Goal: Task Accomplishment & Management: Use online tool/utility

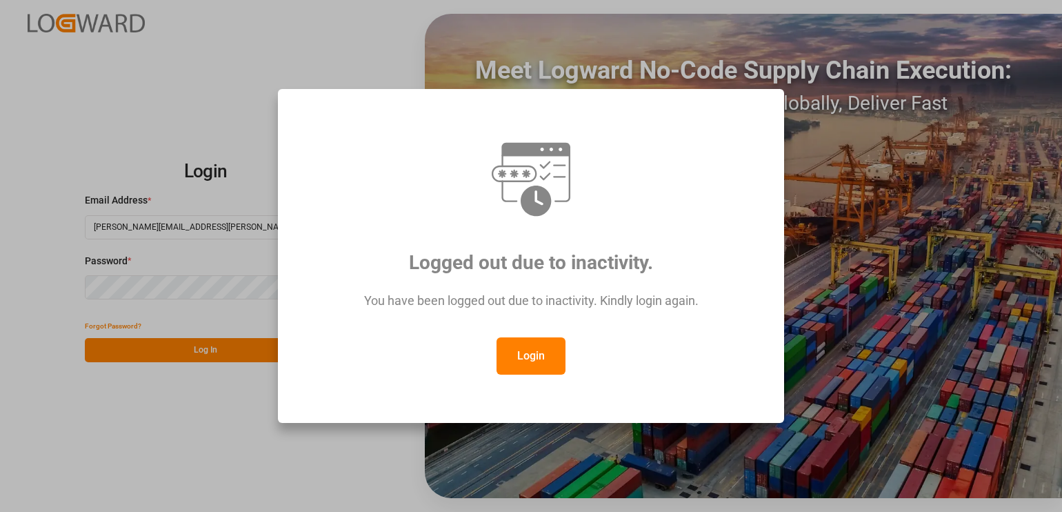
click at [525, 346] on button "Login" at bounding box center [530, 355] width 69 height 37
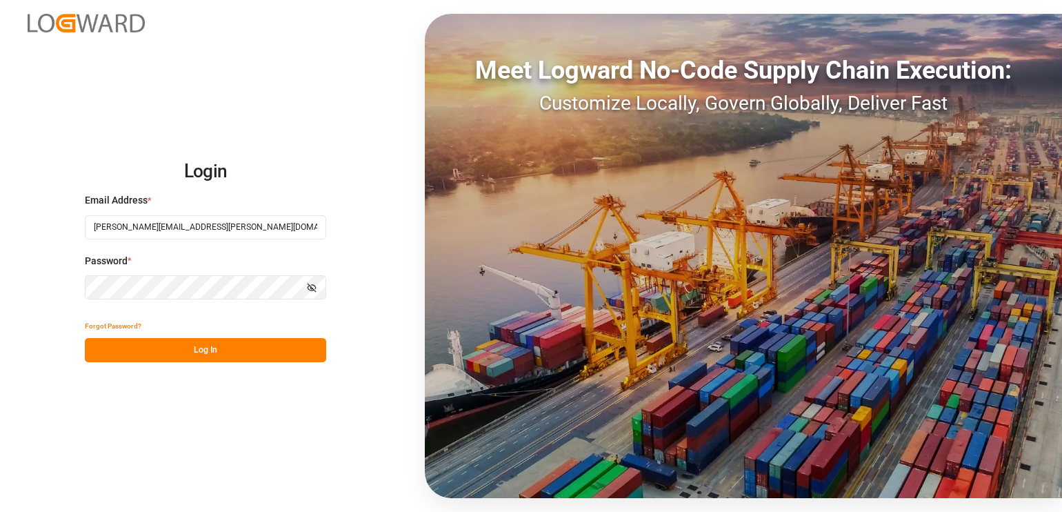
click at [241, 353] on button "Log In" at bounding box center [205, 350] width 241 height 24
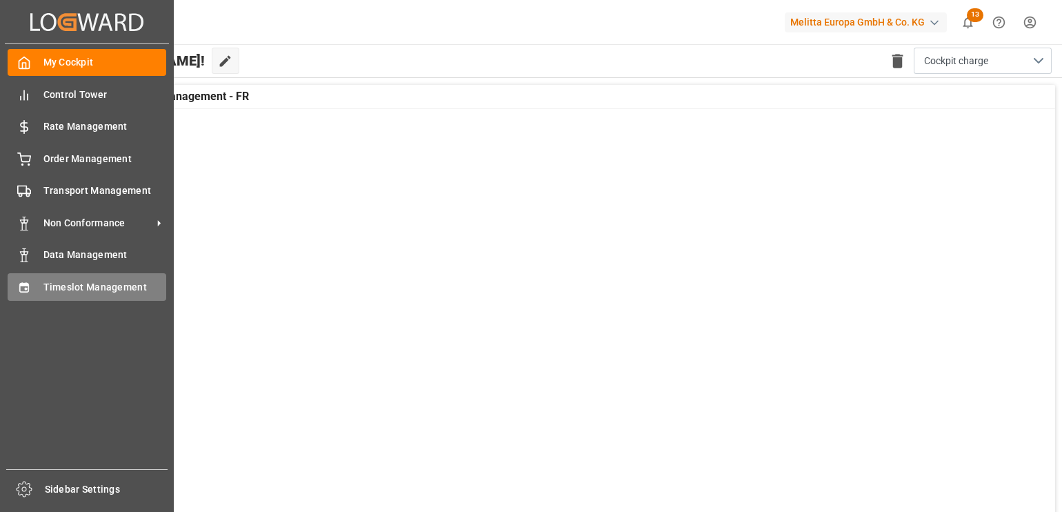
click at [65, 288] on span "Timeslot Management" at bounding box center [104, 287] width 123 height 14
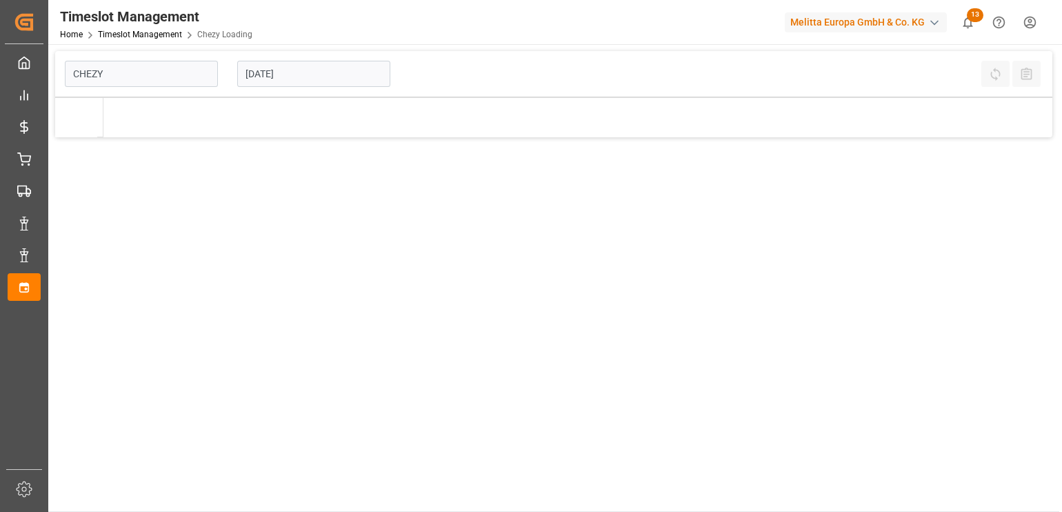
type input "Chezy Loading"
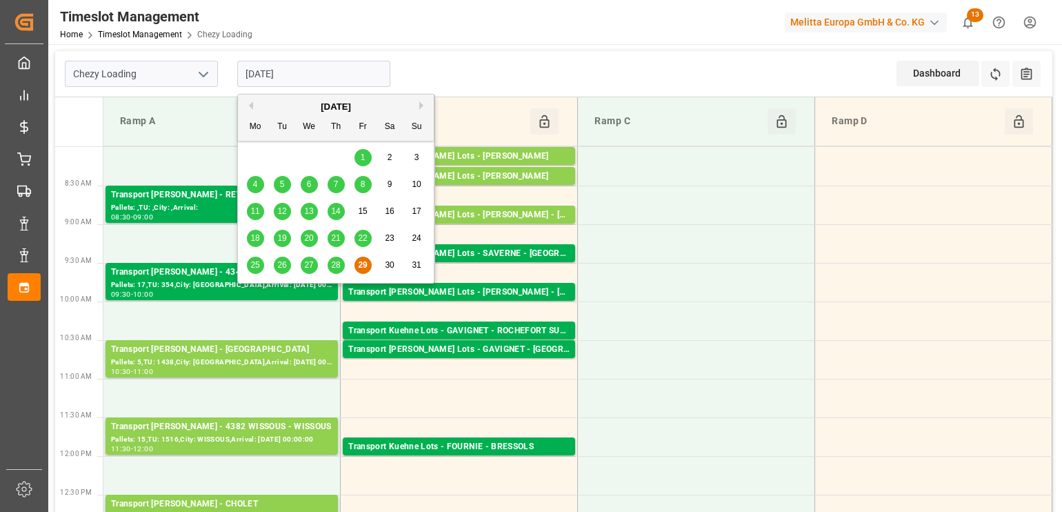
click at [305, 66] on input "[DATE]" at bounding box center [313, 74] width 153 height 26
click at [419, 105] on button "Next Month" at bounding box center [423, 105] width 8 height 8
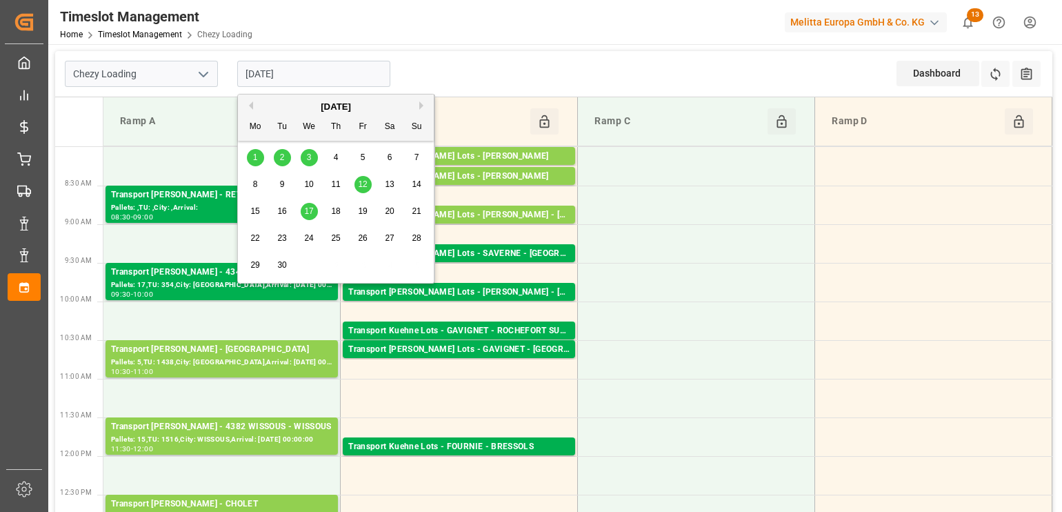
click at [256, 162] on div "1" at bounding box center [255, 158] width 17 height 17
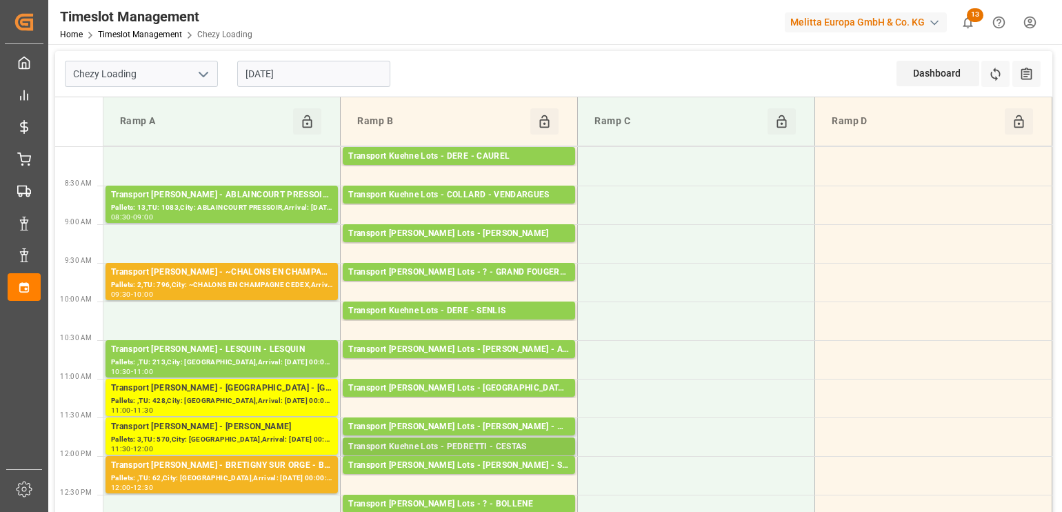
click at [465, 447] on div "Transport Kuehne Lots - PEDRETTI - CESTAS" at bounding box center [458, 447] width 221 height 14
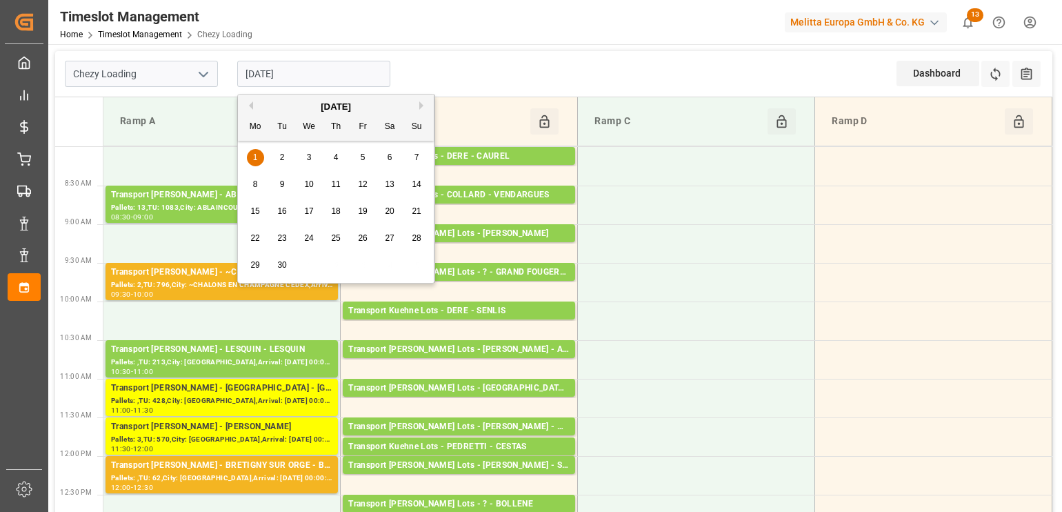
click at [334, 83] on input "[DATE]" at bounding box center [313, 74] width 153 height 26
click at [334, 157] on span "4" at bounding box center [336, 157] width 5 height 10
type input "[DATE]"
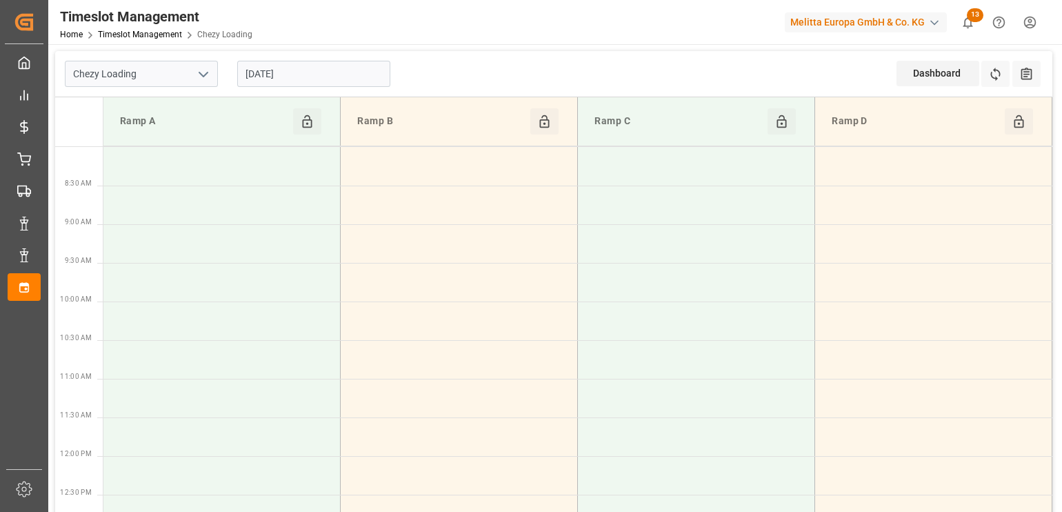
click at [201, 72] on icon "open menu" at bounding box center [203, 74] width 17 height 17
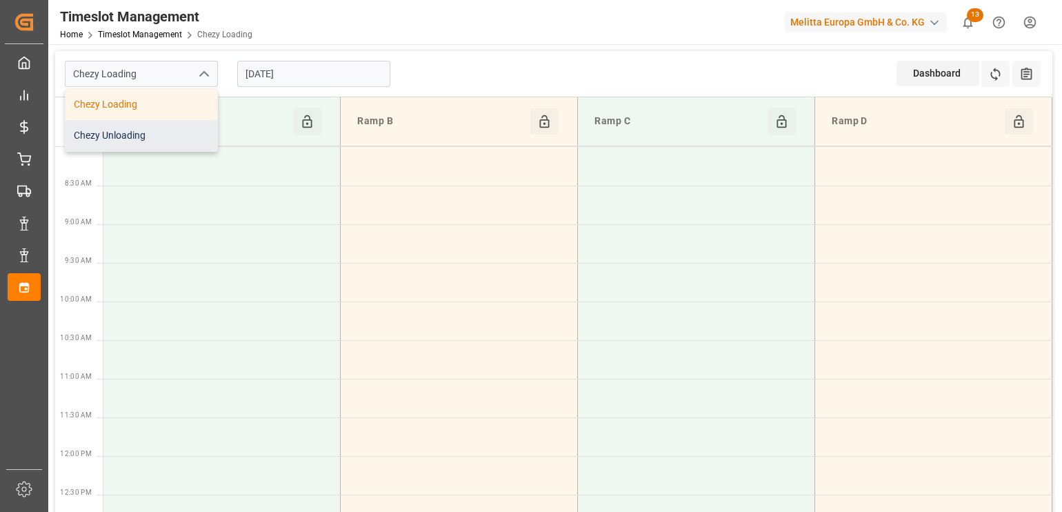
click at [179, 136] on div "Chezy Unloading" at bounding box center [142, 135] width 152 height 31
type input "Chezy Unloading"
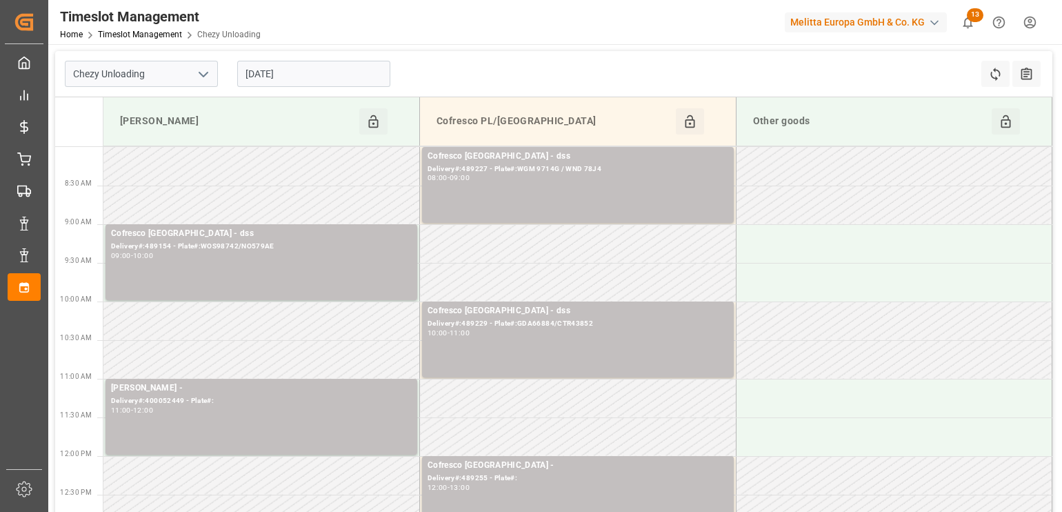
click at [683, 437] on td at bounding box center [578, 436] width 316 height 39
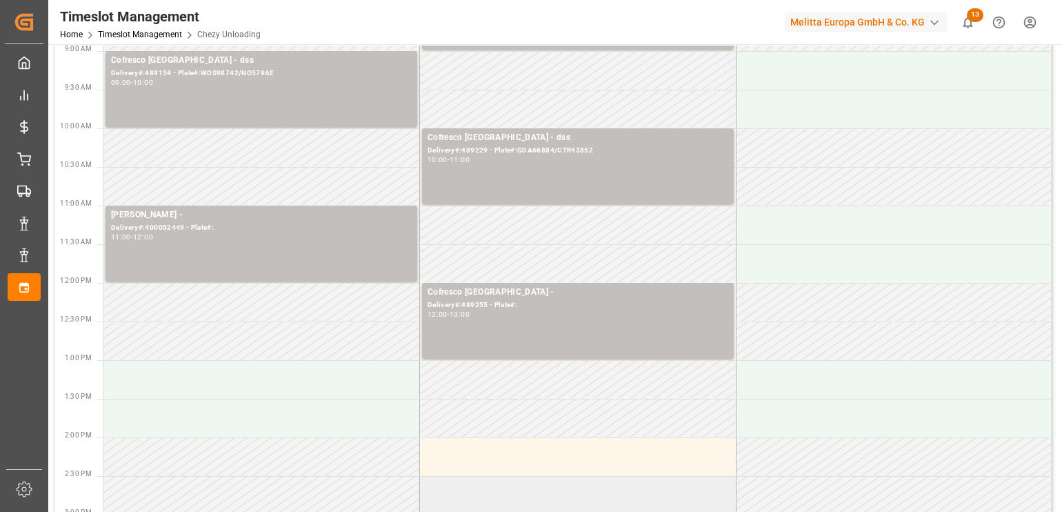
scroll to position [172, 0]
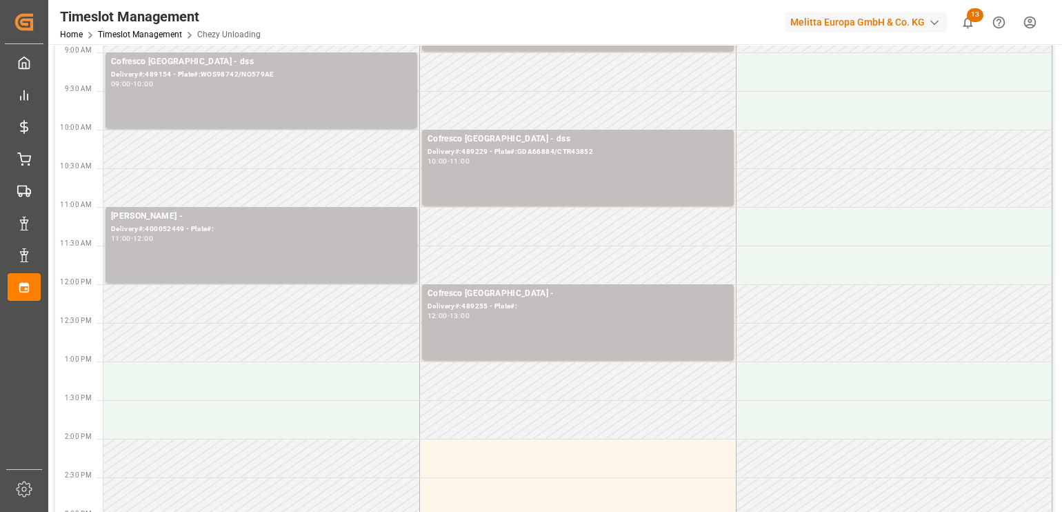
click at [544, 118] on td at bounding box center [578, 110] width 316 height 39
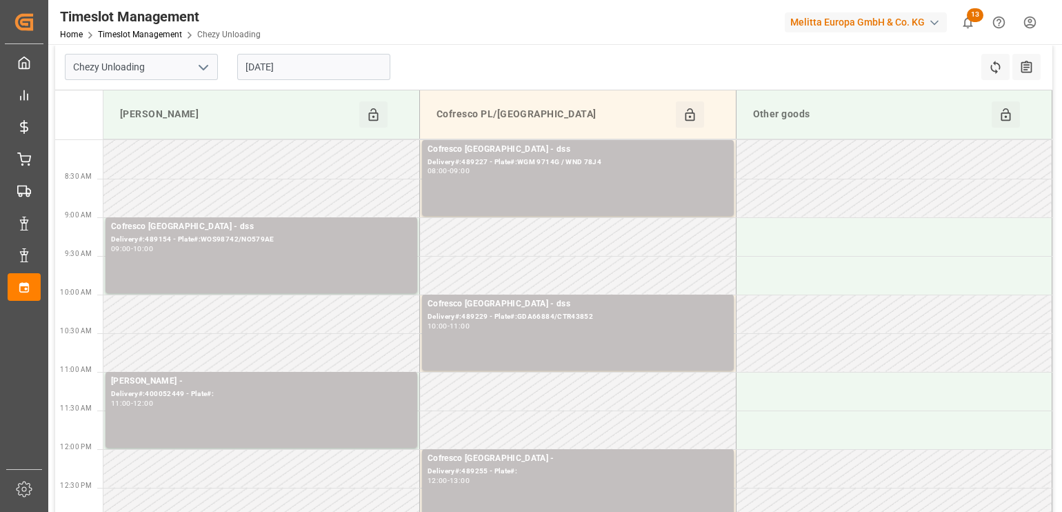
scroll to position [0, 0]
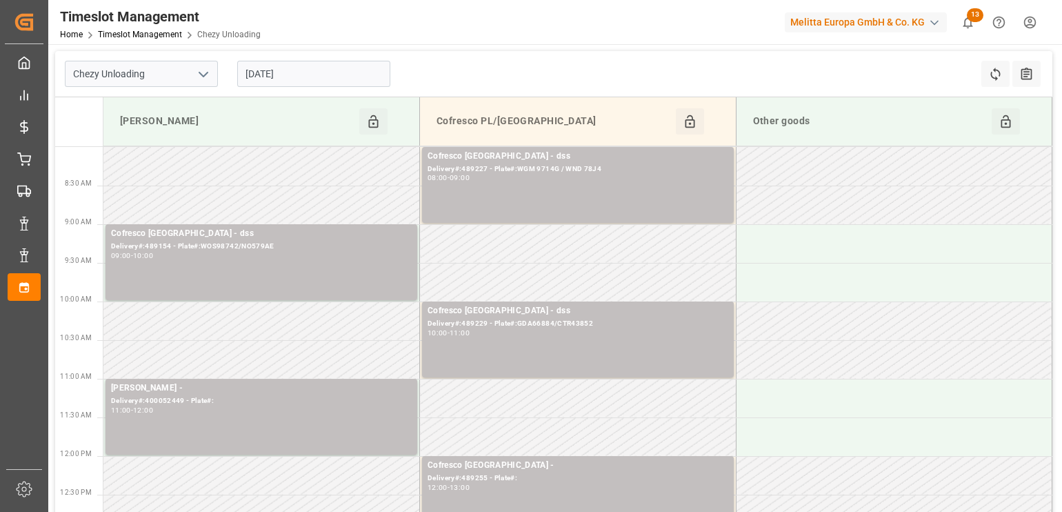
click at [298, 79] on input "[DATE]" at bounding box center [313, 74] width 153 height 26
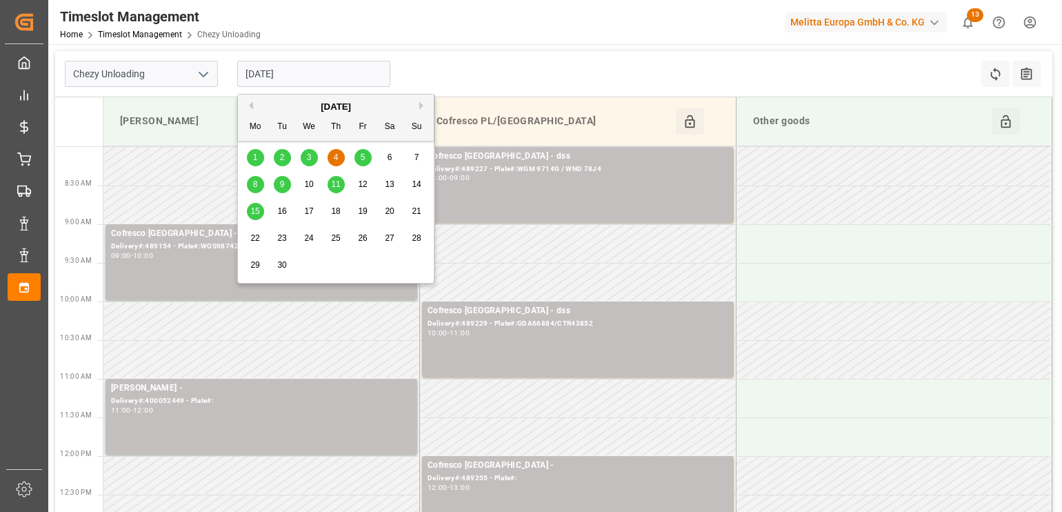
click at [286, 159] on div "2" at bounding box center [282, 158] width 17 height 17
type input "[DATE]"
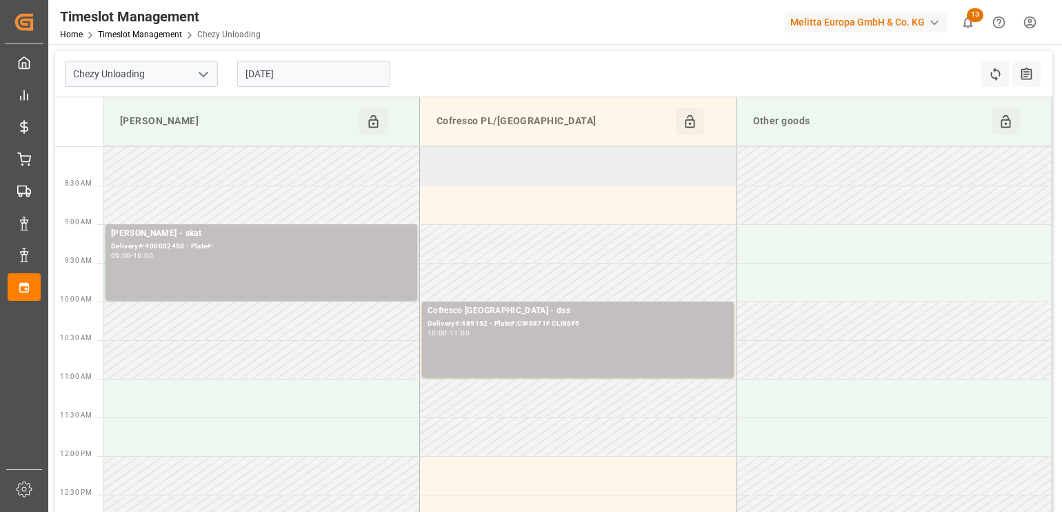
click at [486, 168] on td at bounding box center [578, 166] width 316 height 39
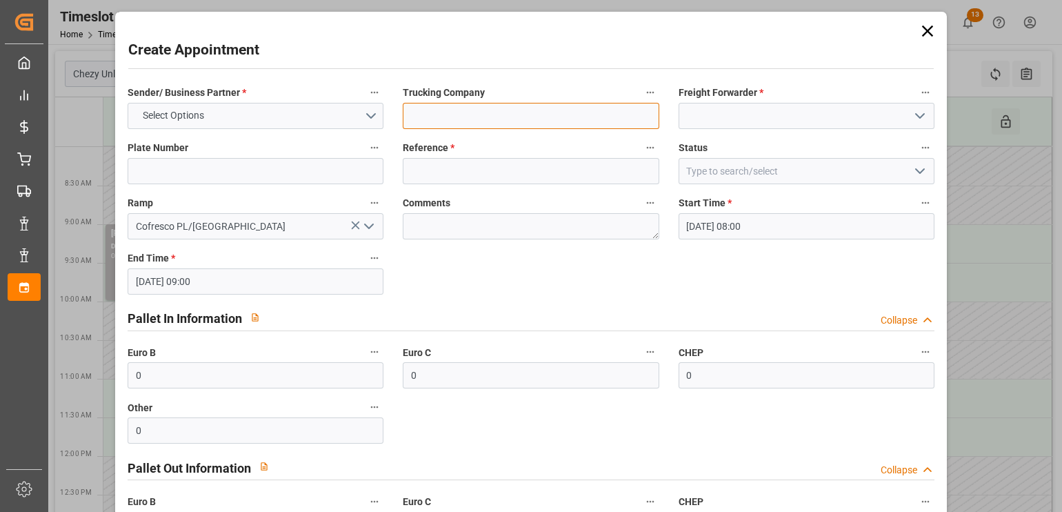
click at [558, 119] on input at bounding box center [531, 116] width 256 height 26
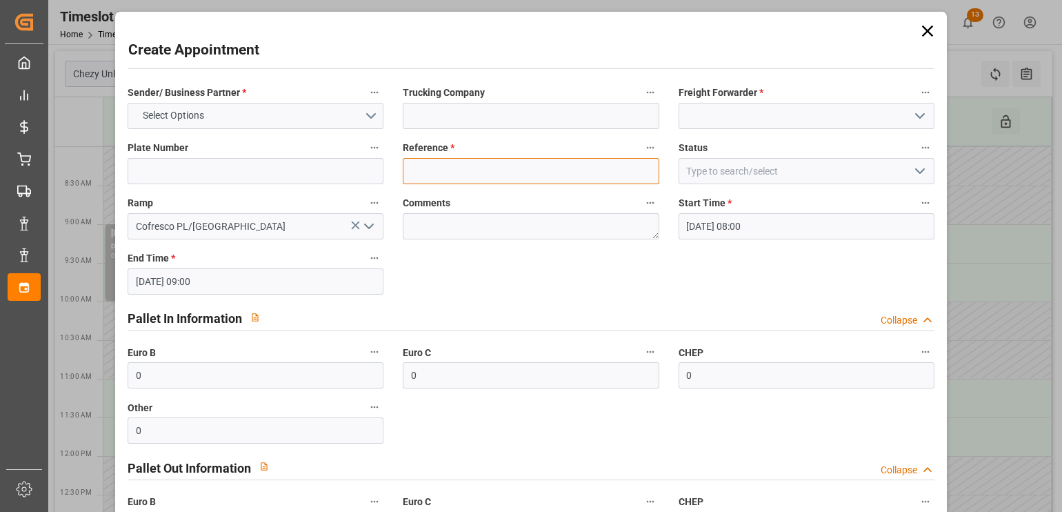
click at [421, 179] on input at bounding box center [531, 171] width 256 height 26
paste input "489165,"
type input "489165"
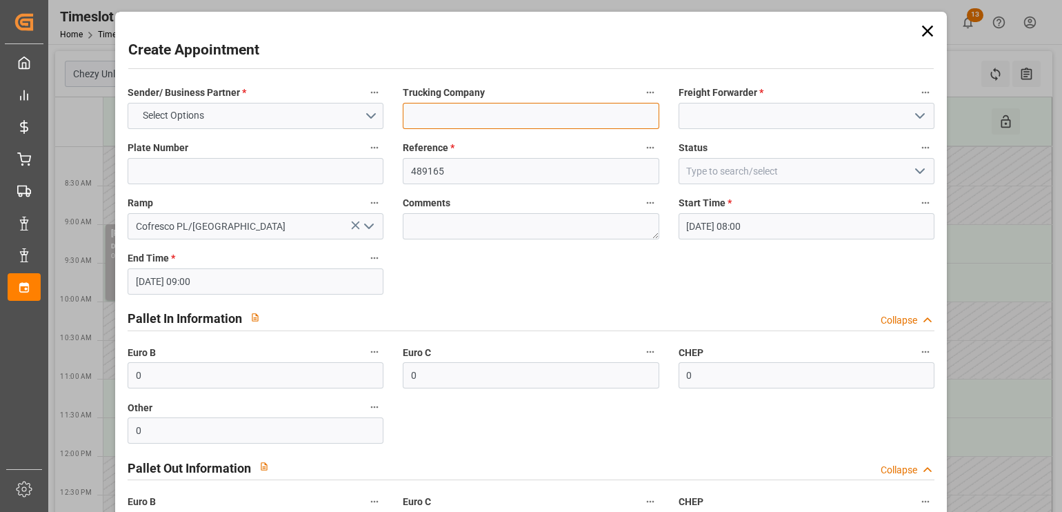
click at [440, 117] on input at bounding box center [531, 116] width 256 height 26
paste input "[PERSON_NAME], truck plates: PO2MM31 // EWI3VK6"
drag, startPoint x: 517, startPoint y: 115, endPoint x: 646, endPoint y: 121, distance: 129.1
click at [646, 121] on input "[PERSON_NAME], truck plates: PO2MM31 // EWI3VK6" at bounding box center [531, 116] width 256 height 26
type input "[PERSON_NAME], truck plates:"
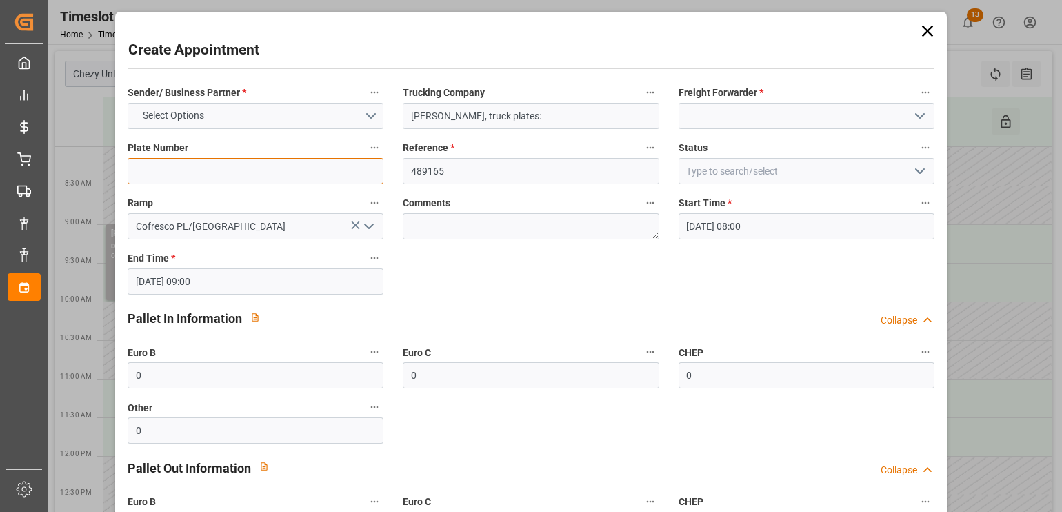
click at [206, 170] on input at bounding box center [256, 171] width 256 height 26
paste input "PO2MM31 // EWI3VK6"
type input "PO2MM31 // EWI3VK6"
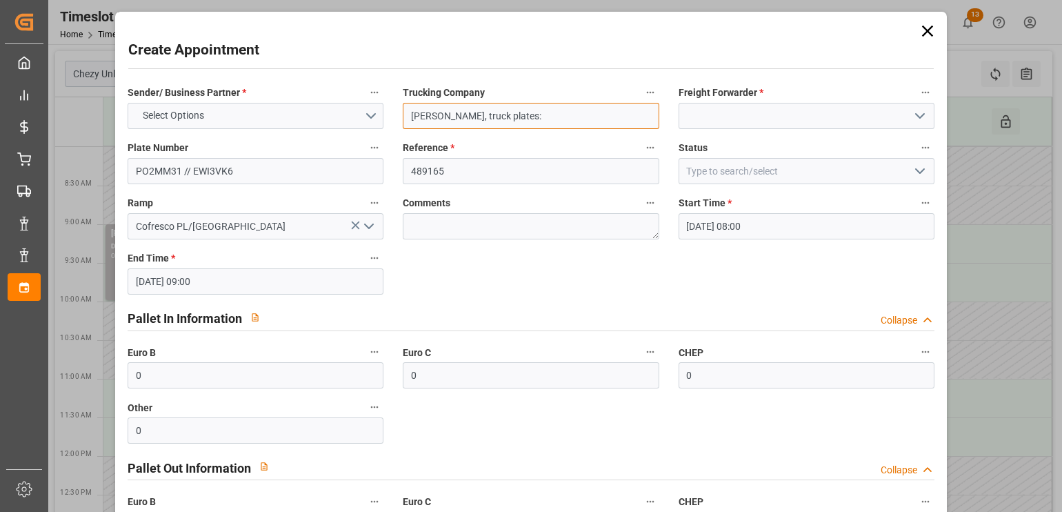
drag, startPoint x: 514, startPoint y: 112, endPoint x: 459, endPoint y: 112, distance: 55.2
click at [459, 112] on input "[PERSON_NAME], truck plates:" at bounding box center [531, 116] width 256 height 26
type input "[PERSON_NAME],"
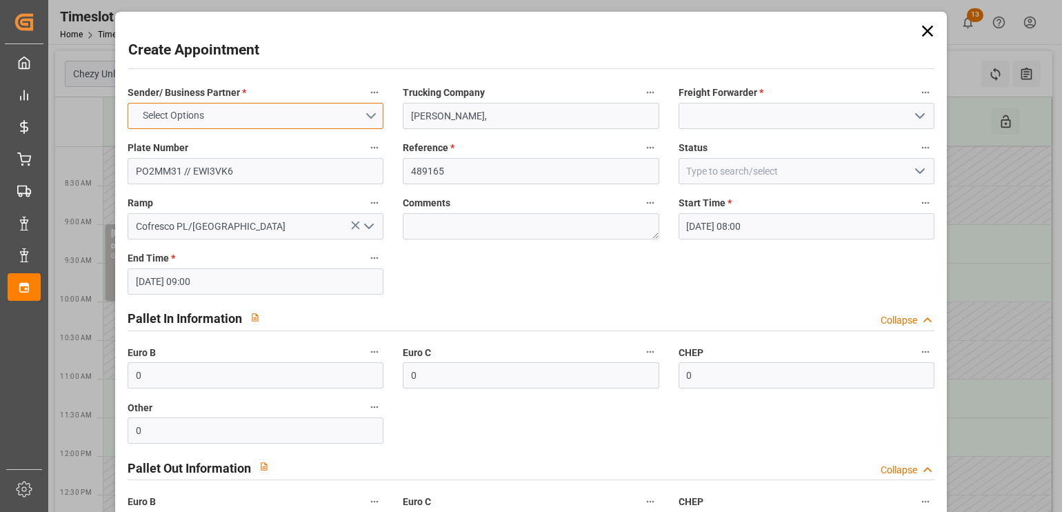
click at [292, 119] on button "Select Options" at bounding box center [256, 116] width 256 height 26
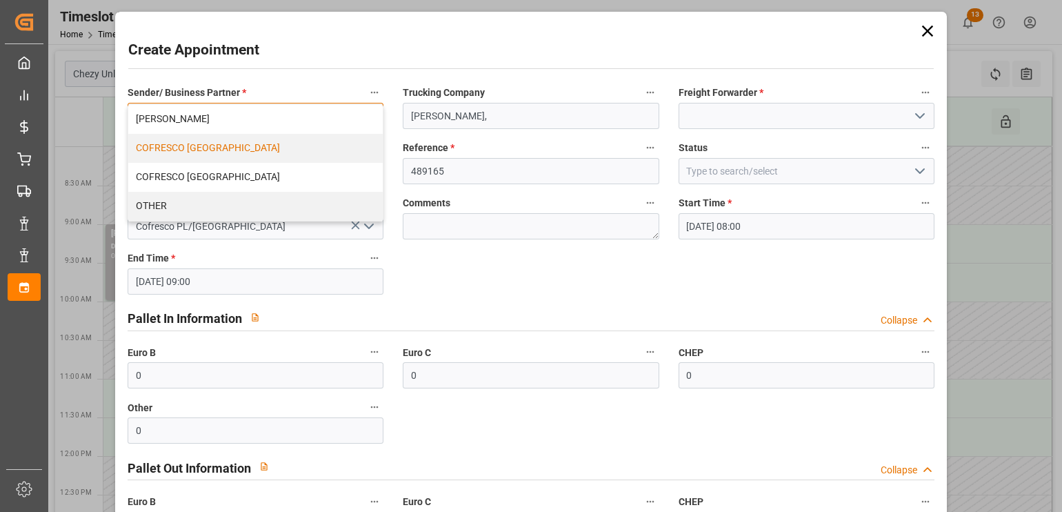
click at [252, 141] on div "COFRESCO [GEOGRAPHIC_DATA]" at bounding box center [255, 148] width 254 height 29
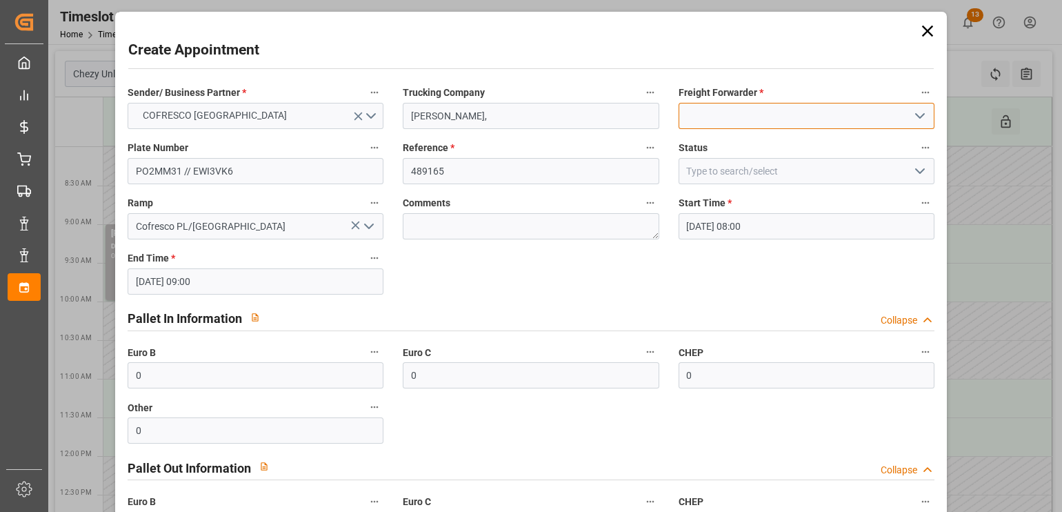
click at [724, 112] on input at bounding box center [806, 116] width 256 height 26
type input "c"
click at [724, 112] on input "c" at bounding box center [806, 116] width 256 height 26
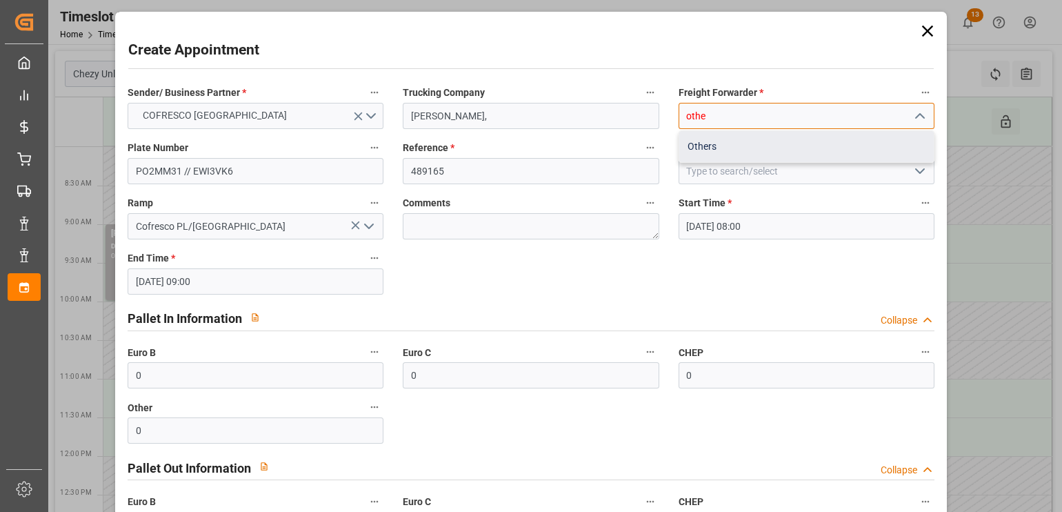
click at [718, 143] on div "Others" at bounding box center [806, 146] width 254 height 31
type input "Others"
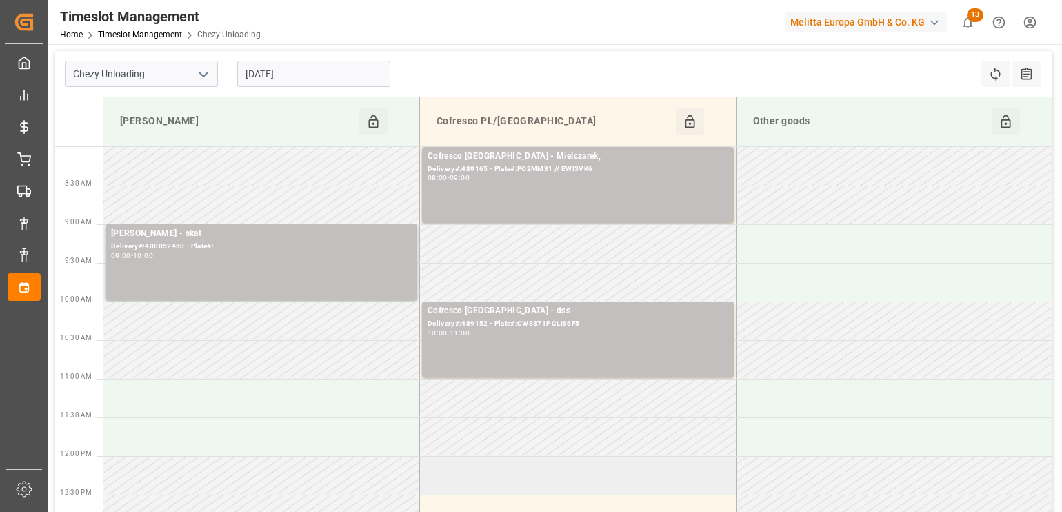
click at [451, 470] on td at bounding box center [578, 475] width 316 height 39
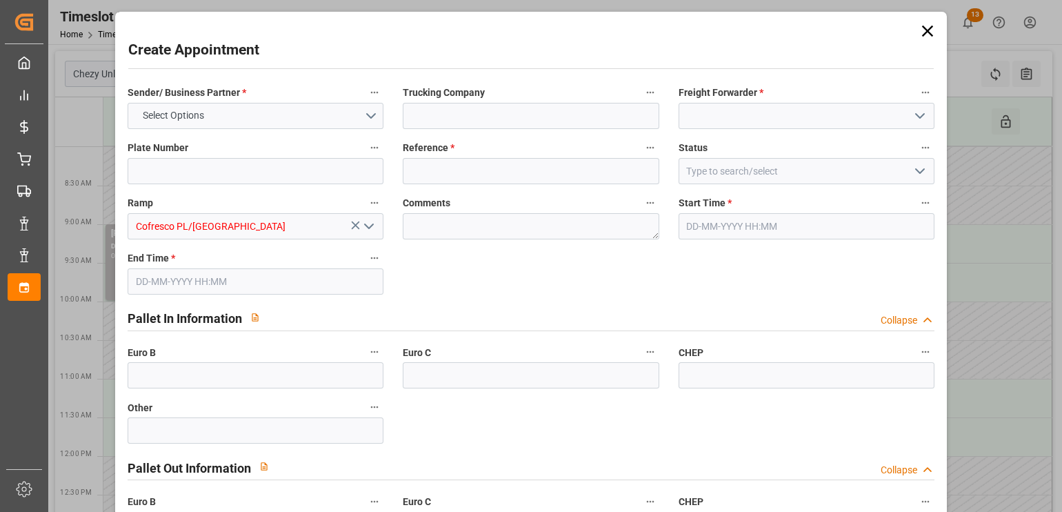
type input "0"
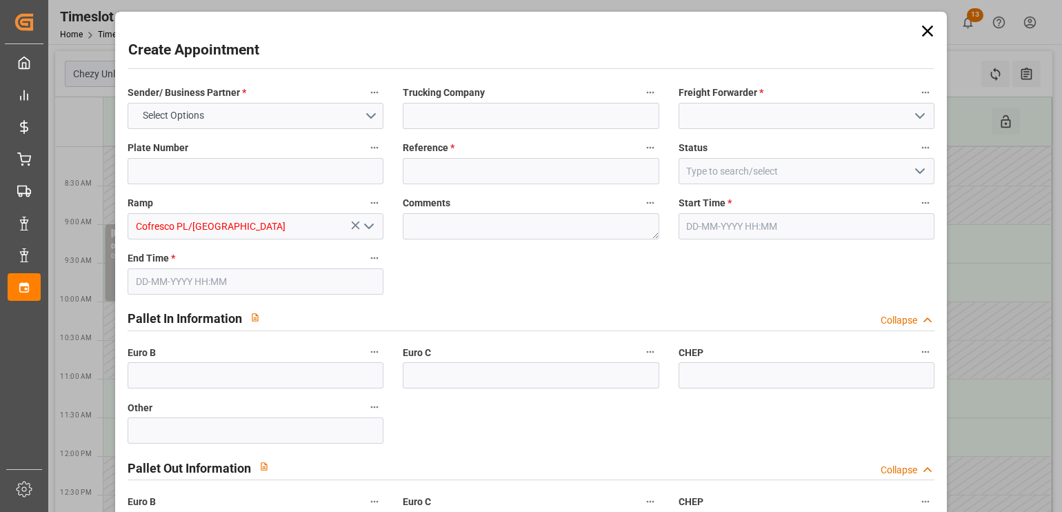
type input "0"
type input "[DATE] 12:00"
type input "[DATE] 13:00"
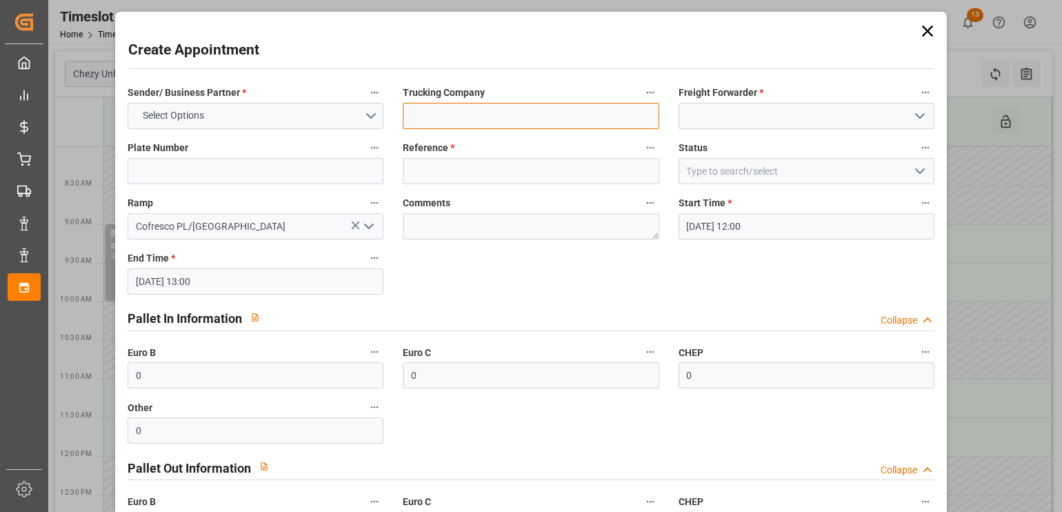
click at [456, 119] on input at bounding box center [531, 116] width 256 height 26
paste input "[PERSON_NAME], truck plates: WGM8365H // EWI9VK7"
drag, startPoint x: 517, startPoint y: 117, endPoint x: 619, endPoint y: 116, distance: 102.1
click at [619, 116] on input "[PERSON_NAME], truck plates: WGM8365H // EWI9VK7" at bounding box center [531, 116] width 256 height 26
type input "[PERSON_NAME], truck plates:"
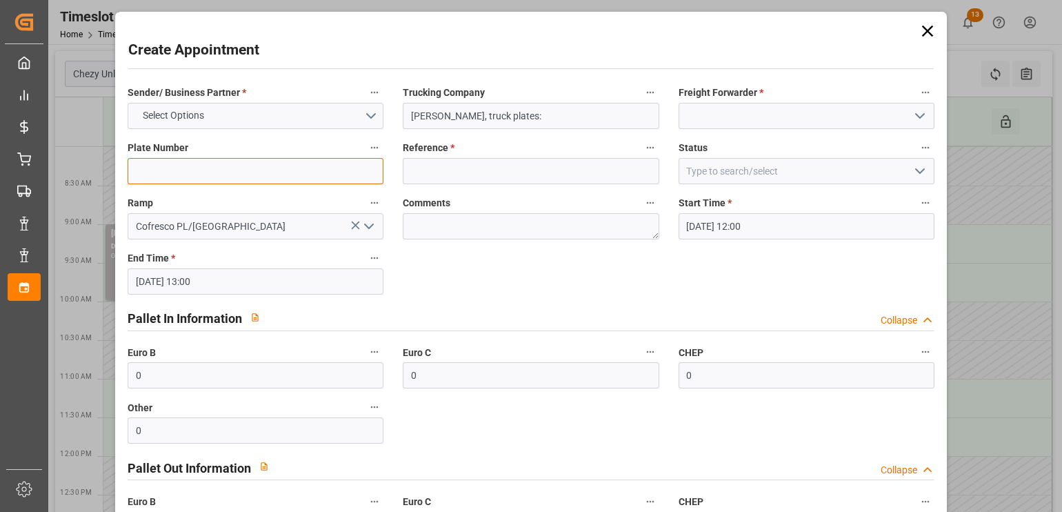
click at [324, 181] on input at bounding box center [256, 171] width 256 height 26
paste input "WGM8365H // EWI9VK7"
type input "WGM8365H // EWI9VK7"
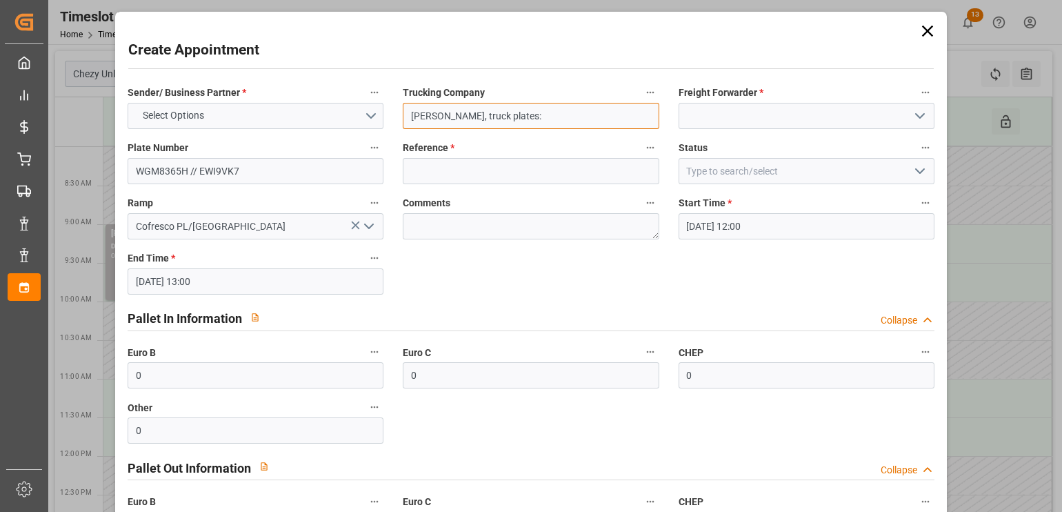
drag, startPoint x: 523, startPoint y: 118, endPoint x: 461, endPoint y: 117, distance: 62.8
click at [461, 117] on input "[PERSON_NAME], truck plates:" at bounding box center [531, 116] width 256 height 26
type input "[PERSON_NAME],"
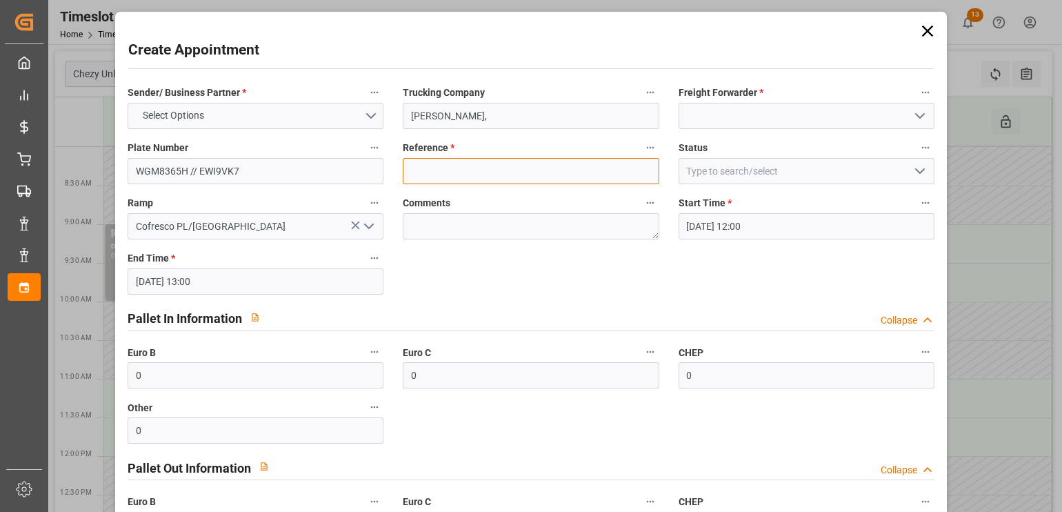
click at [501, 169] on input at bounding box center [531, 171] width 256 height 26
paste input "489166"
type input "489166"
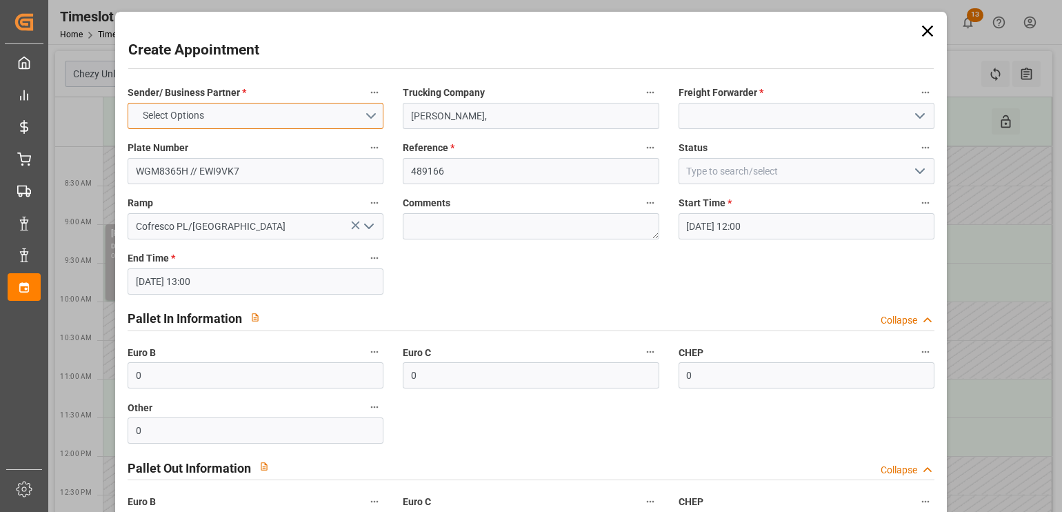
click at [279, 114] on button "Select Options" at bounding box center [256, 116] width 256 height 26
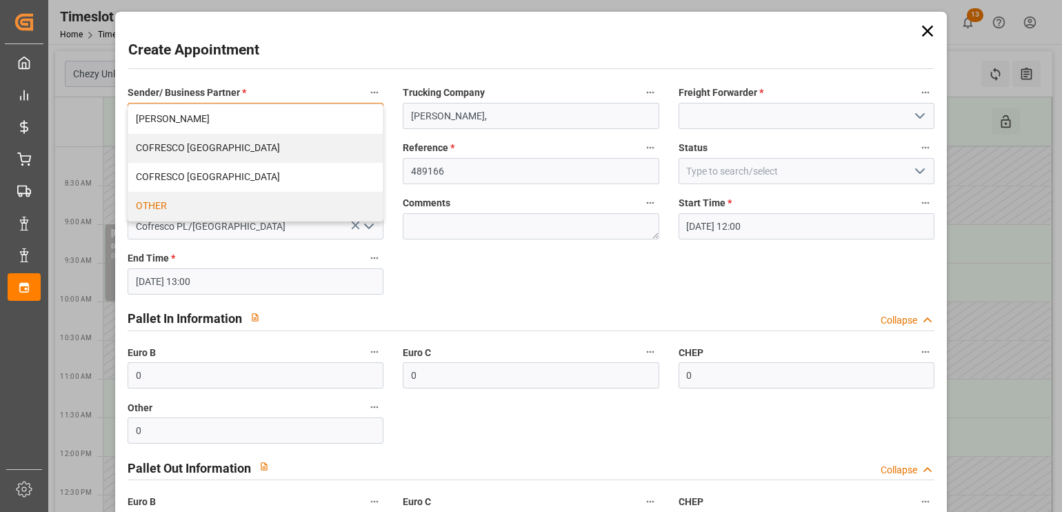
click at [237, 203] on div "OTHER" at bounding box center [255, 206] width 254 height 29
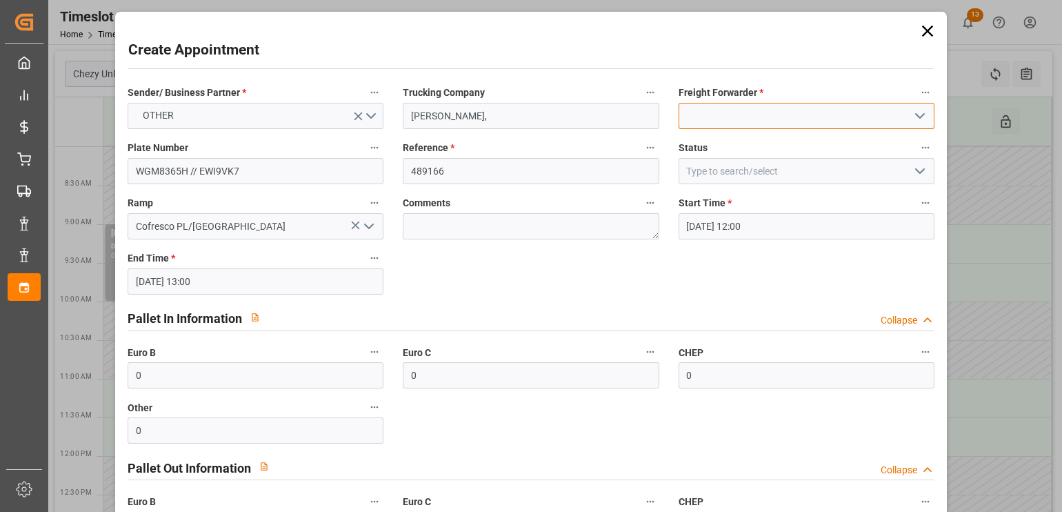
click at [703, 109] on input at bounding box center [806, 116] width 256 height 26
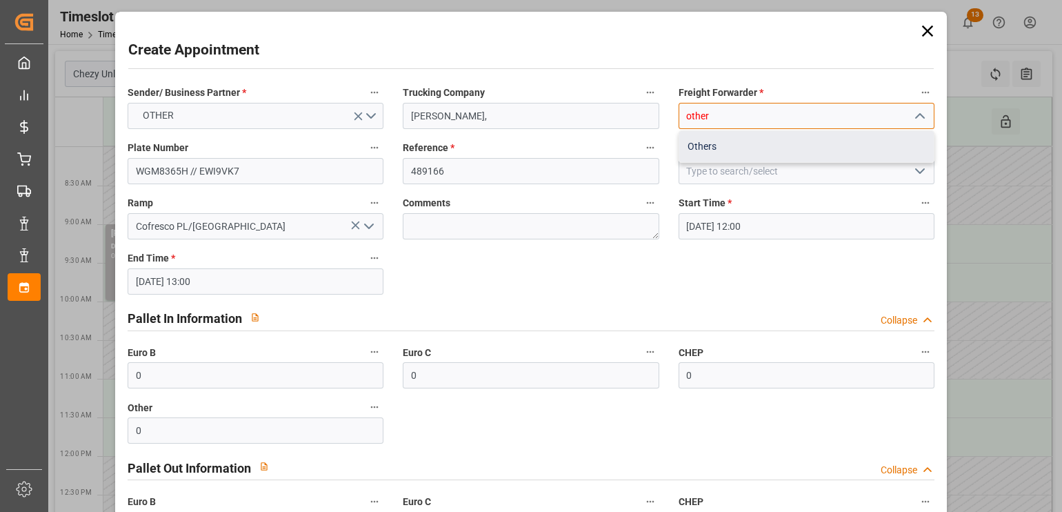
click at [703, 148] on div "Others" at bounding box center [806, 146] width 254 height 31
type input "Others"
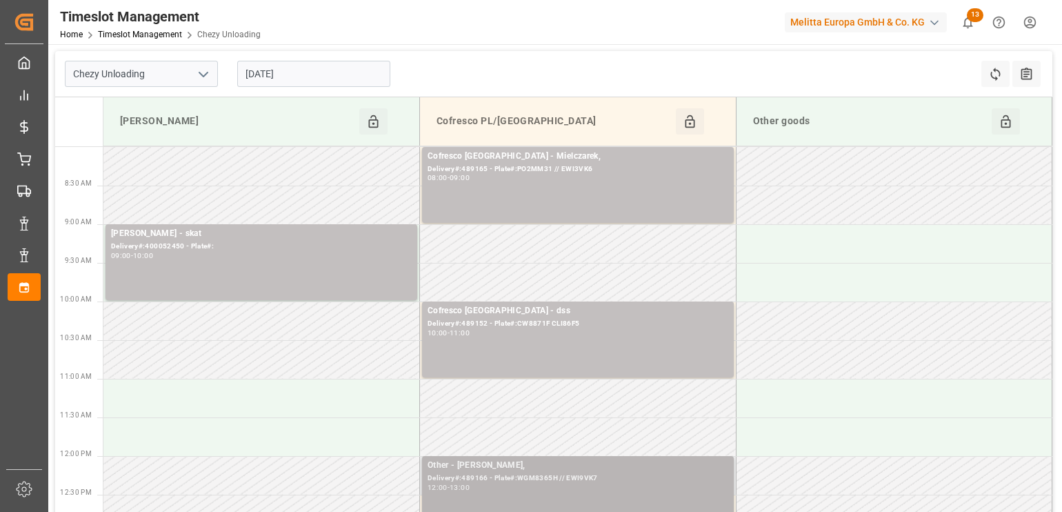
click at [636, 486] on div "12:00 - 13:00" at bounding box center [578, 488] width 301 height 8
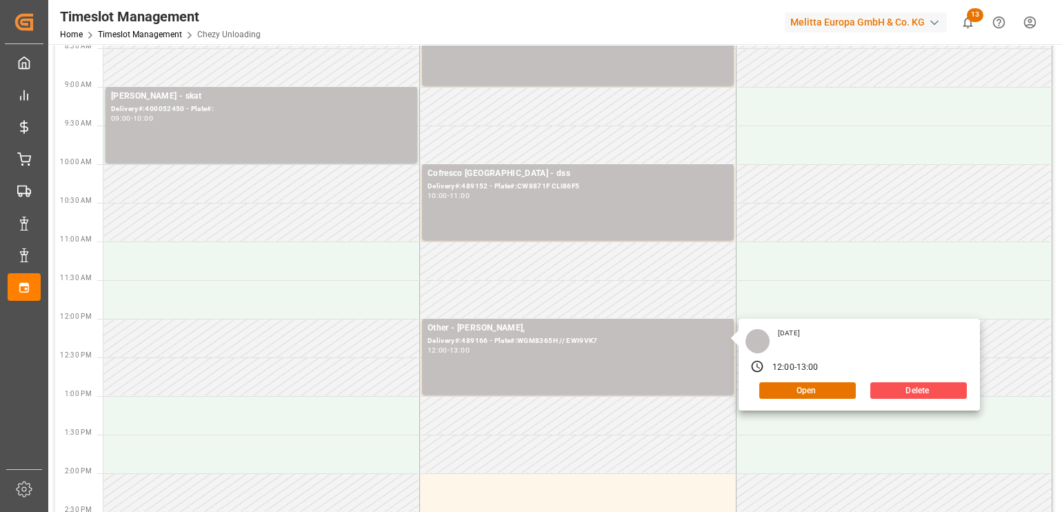
scroll to position [172, 0]
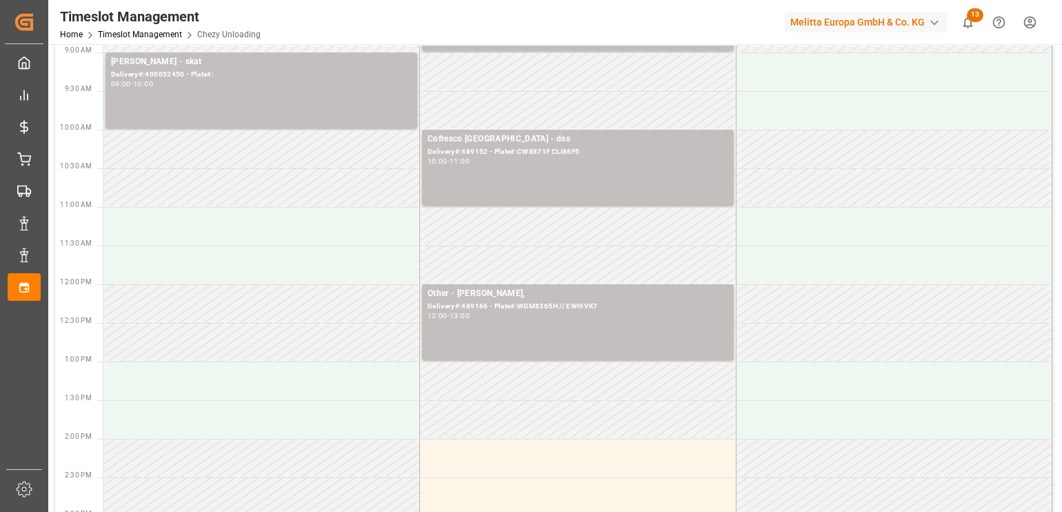
click at [632, 461] on td at bounding box center [578, 458] width 316 height 39
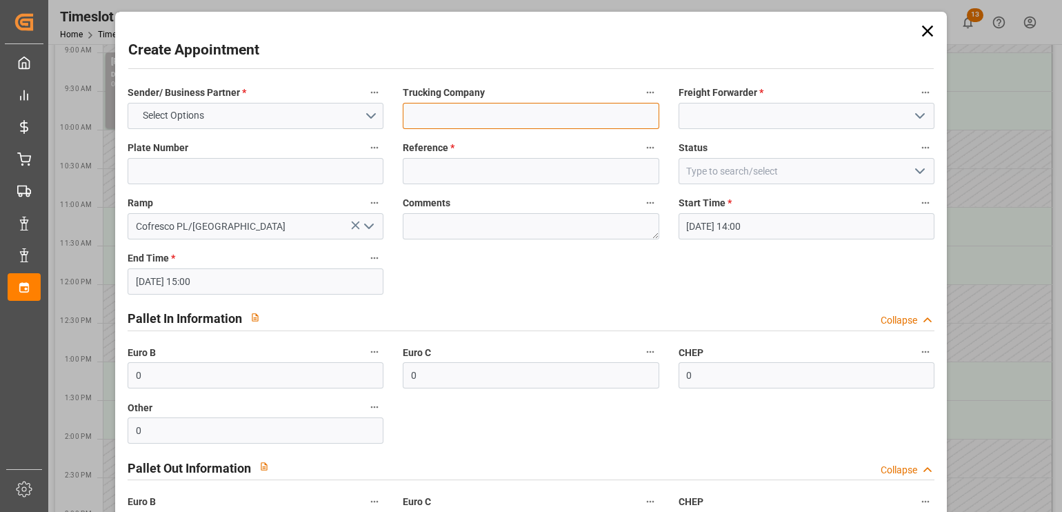
drag, startPoint x: 536, startPoint y: 123, endPoint x: 534, endPoint y: 138, distance: 14.6
click at [534, 138] on div "Sender/ Business Partner * Select Options Trucking Company Freight Forwarder * …" at bounding box center [530, 366] width 825 height 574
paste input "ID Logistics, truck plates: CBRMN82 // GDA1097P"
drag, startPoint x: 624, startPoint y: 110, endPoint x: 520, endPoint y: 106, distance: 104.2
click at [520, 106] on input "ID Logistics, truck plates: CBRMN82 // GDA1097P" at bounding box center [531, 116] width 256 height 26
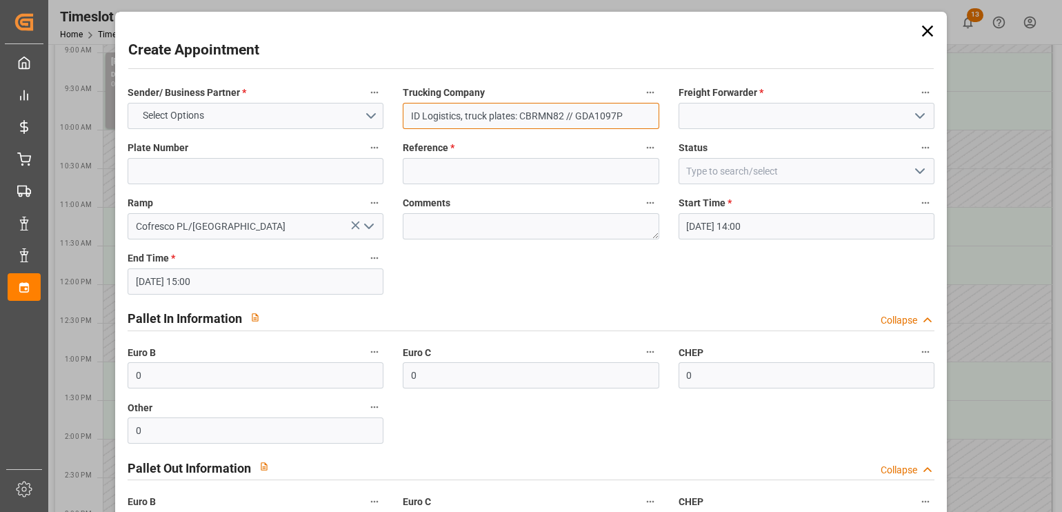
type input "ID Logistics, truck plates: CBRMN82 // GDA1097P"
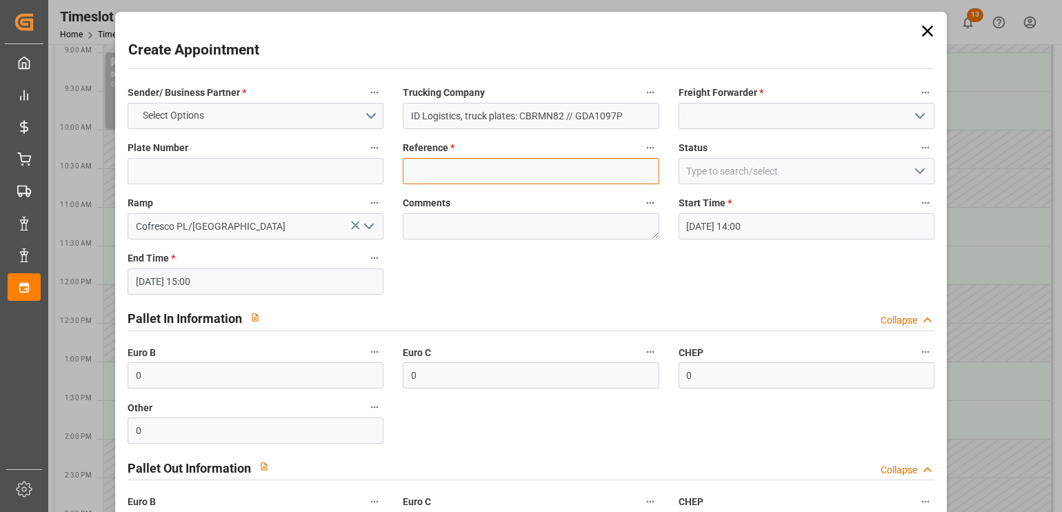
click at [452, 163] on input at bounding box center [531, 171] width 256 height 26
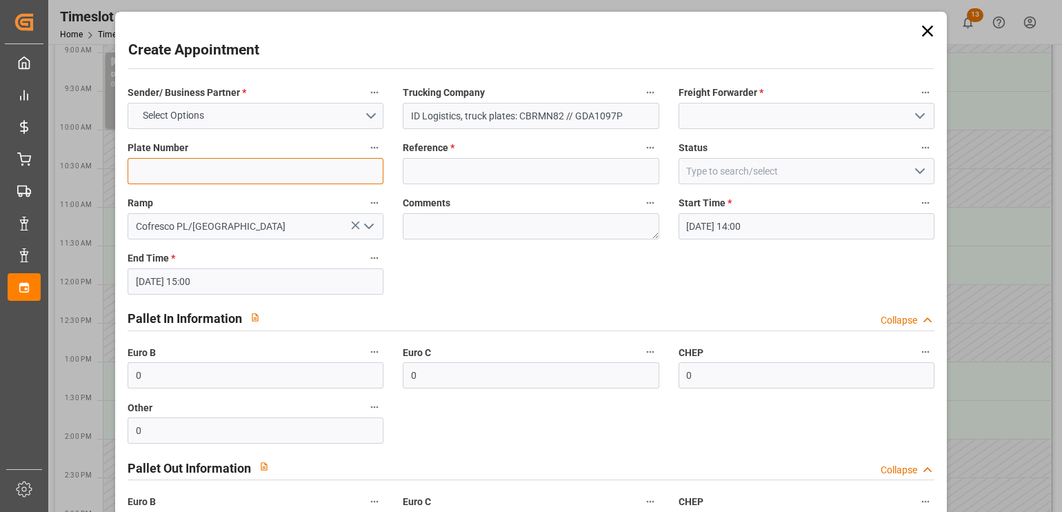
click at [314, 172] on input at bounding box center [256, 171] width 256 height 26
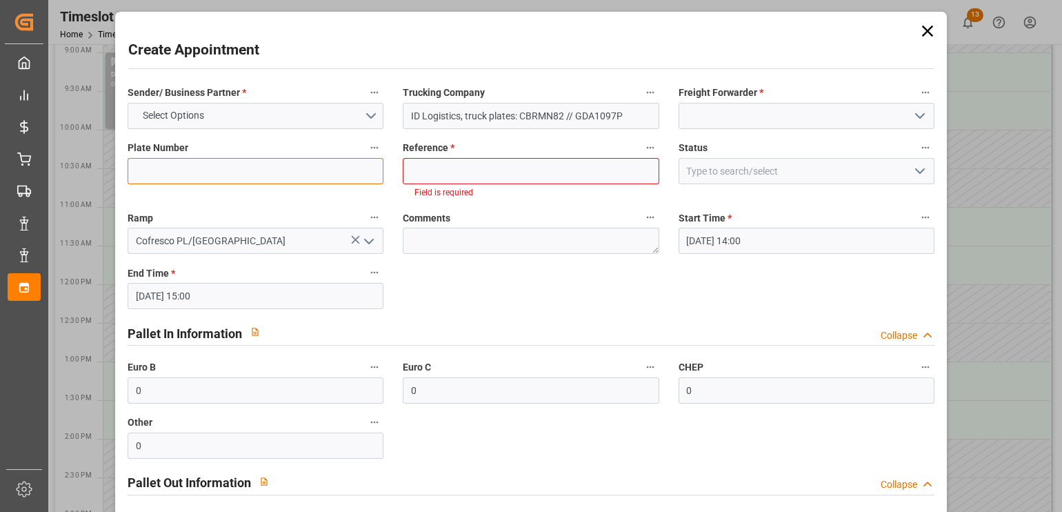
paste input "CBRMN82 // GDA1097P"
type input "CBRMN82 // GDA1097P"
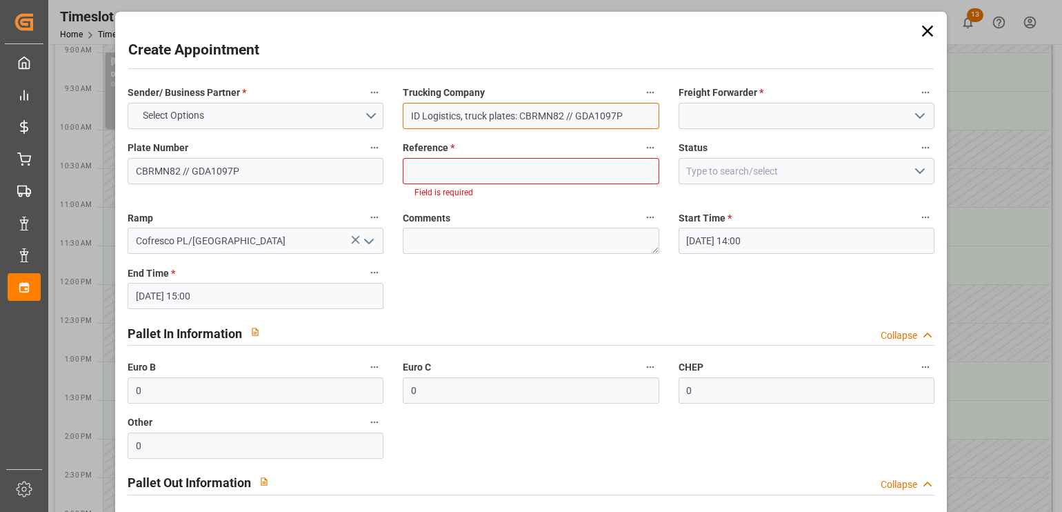
drag, startPoint x: 528, startPoint y: 112, endPoint x: 707, endPoint y: 108, distance: 179.3
click at [707, 108] on div "Sender/ Business Partner * Select Options Trucking Company ID Logistics, truck …" at bounding box center [530, 374] width 825 height 590
type input "ID Logistics,"
click at [593, 132] on div "Trucking Company ID Logistics," at bounding box center [530, 106] width 275 height 55
click at [483, 168] on input at bounding box center [531, 171] width 256 height 26
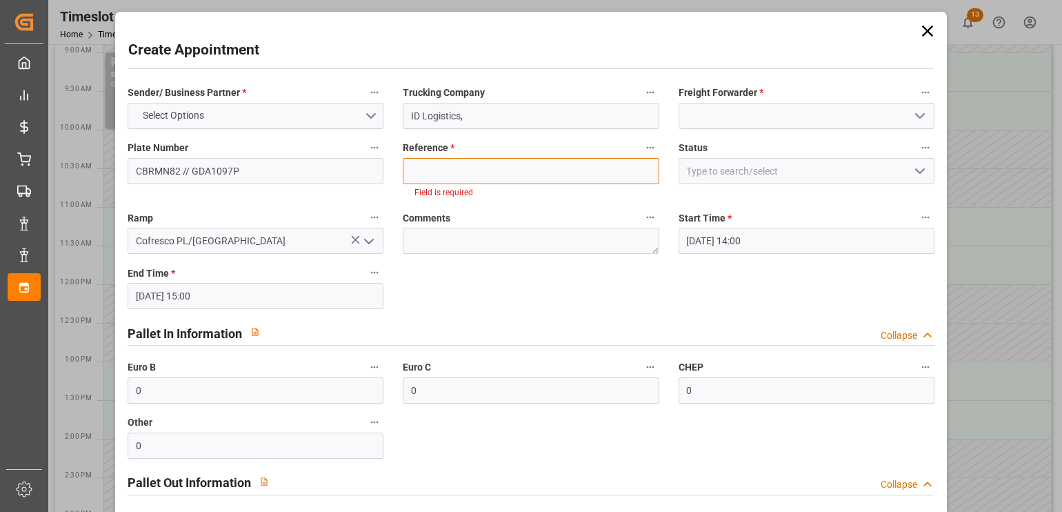
paste input "489090"
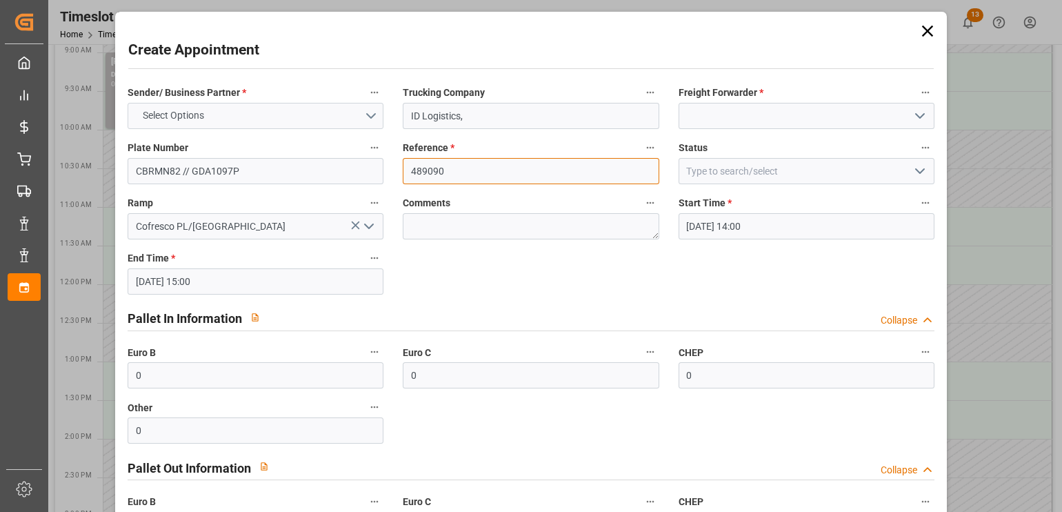
type input "489090"
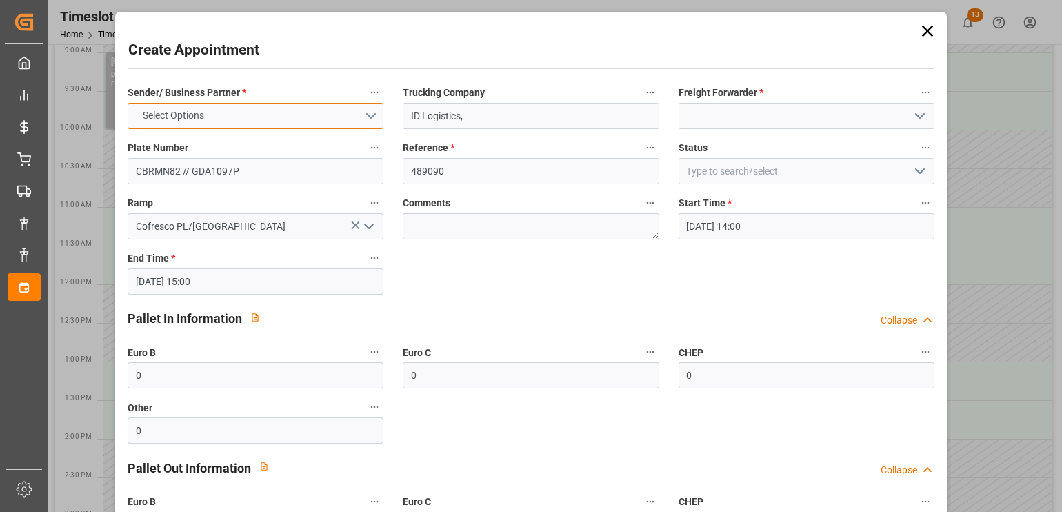
click at [289, 117] on button "Select Options" at bounding box center [256, 116] width 256 height 26
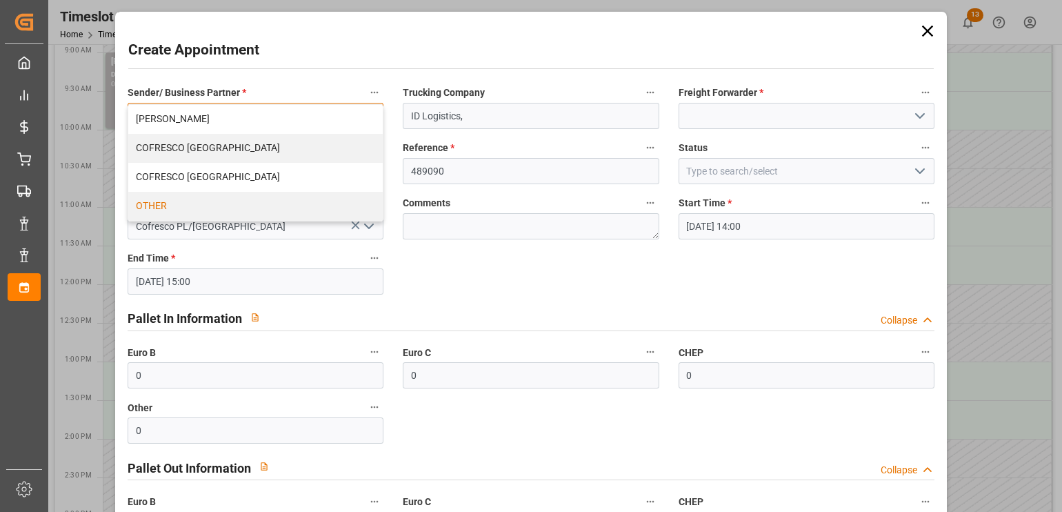
click at [268, 206] on div "OTHER" at bounding box center [255, 206] width 254 height 29
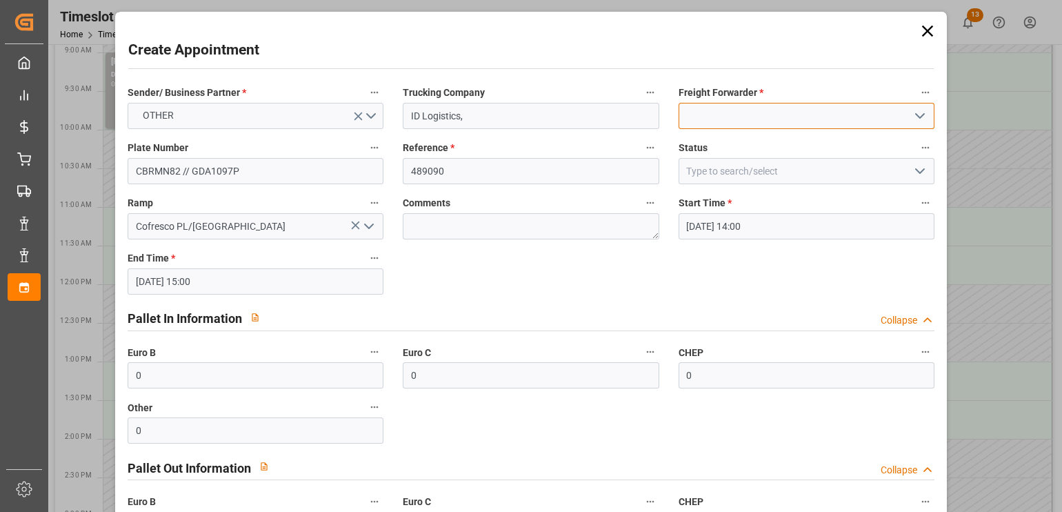
click at [739, 109] on input at bounding box center [806, 116] width 256 height 26
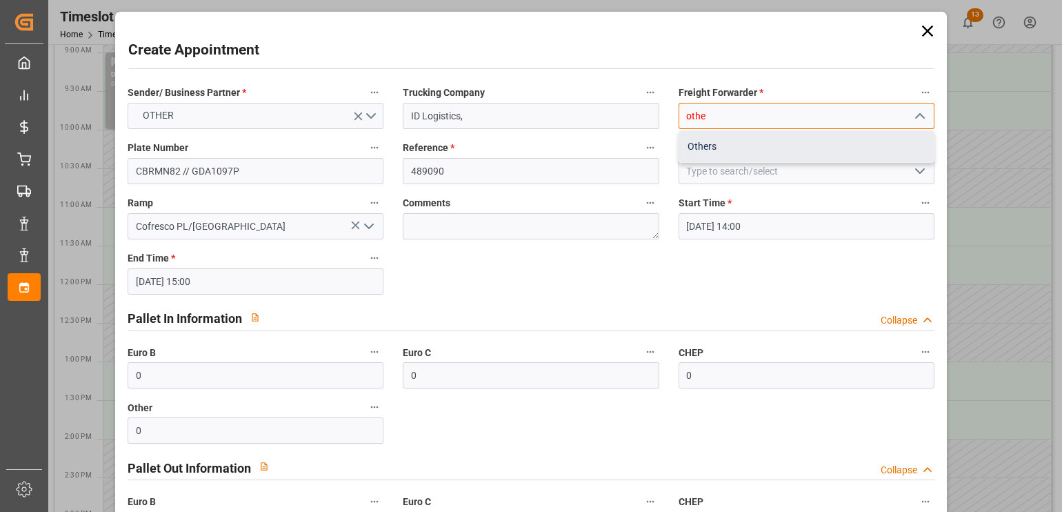
click at [734, 143] on div "Others" at bounding box center [806, 146] width 254 height 31
type input "Others"
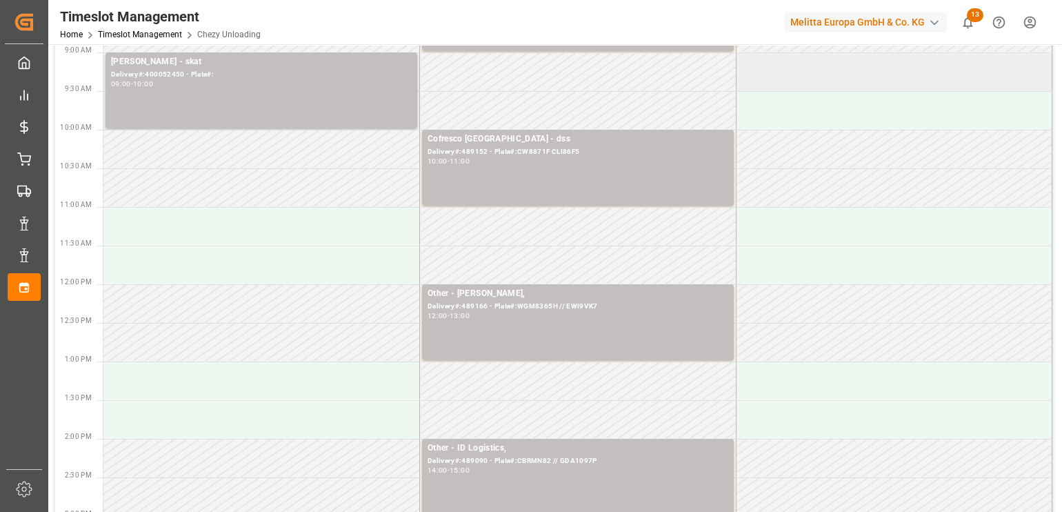
click at [876, 72] on td at bounding box center [894, 71] width 316 height 39
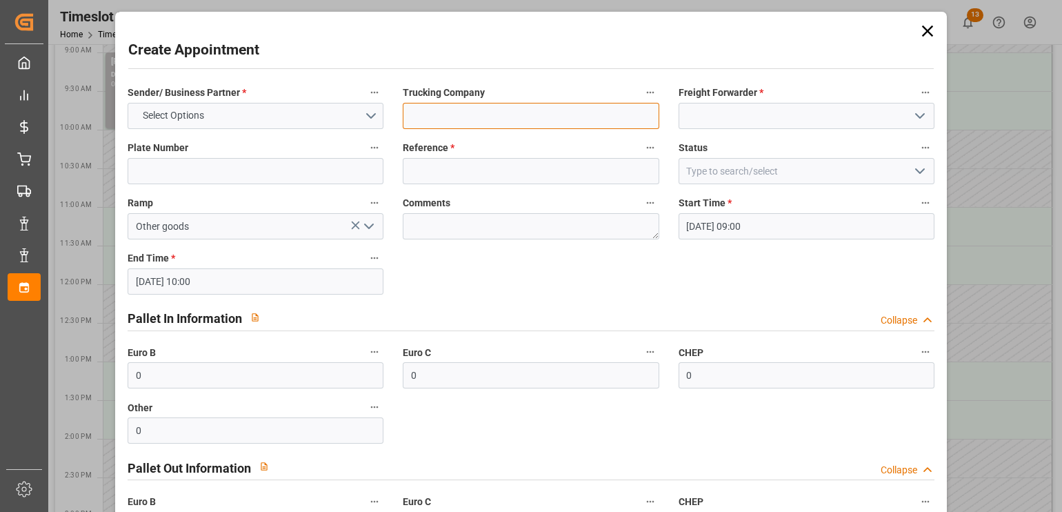
click at [601, 110] on input at bounding box center [531, 116] width 256 height 26
paste input "ID Logistics, truck plates: CBR CF42 // CBR 2JP4"
drag, startPoint x: 626, startPoint y: 115, endPoint x: 520, endPoint y: 114, distance: 106.2
click at [520, 114] on input "ID Logistics, truck plates: CBR CF42 // CBR 2JP4" at bounding box center [531, 116] width 256 height 26
paste input "CBR CF42 // CBR 2JP4"
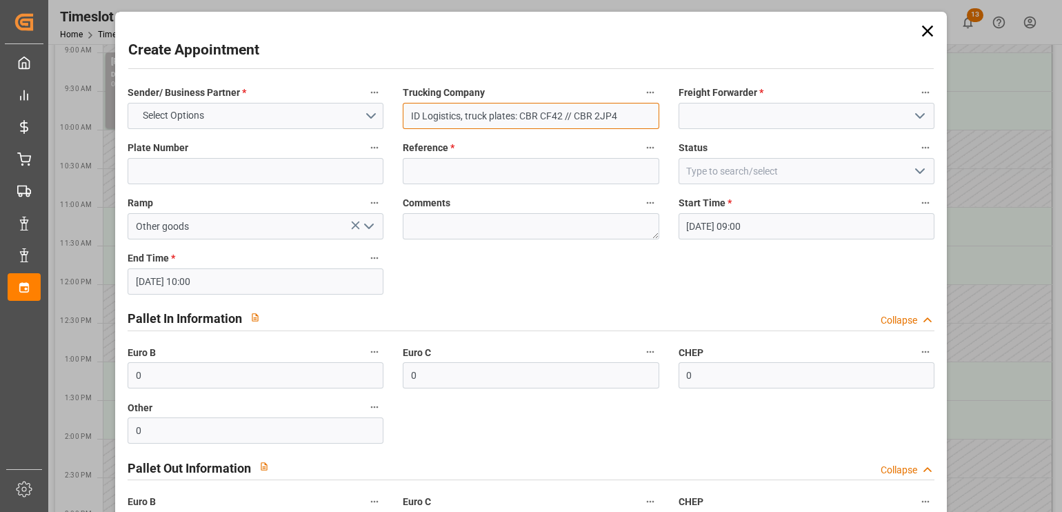
type input "ID Logistics, truck plates: CBR CF42 // CBR 2JP4"
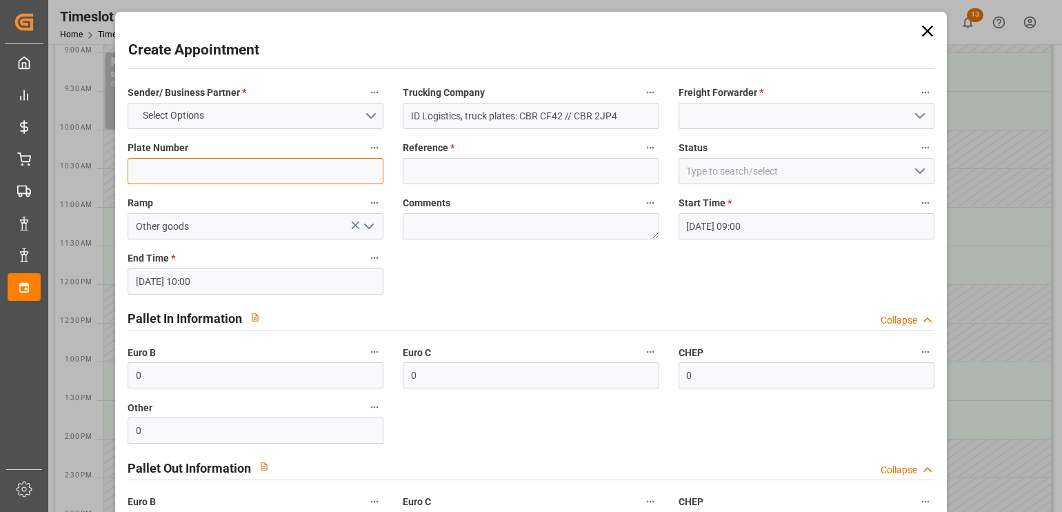
click at [330, 169] on input at bounding box center [256, 171] width 256 height 26
paste input "CBR CF42 // CBR 2JP4"
type input "CBR CF42 // CBR 2JP4"
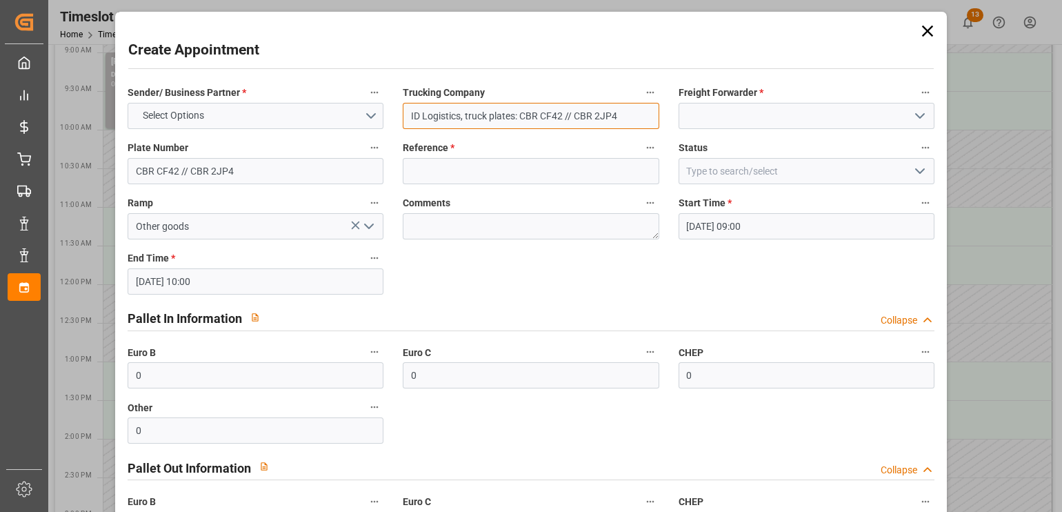
drag, startPoint x: 464, startPoint y: 117, endPoint x: 643, endPoint y: 101, distance: 179.9
click at [643, 101] on div "Trucking Company ID Logistics, truck plates: CBR CF42 // CBR 2JP4" at bounding box center [530, 106] width 275 height 55
type input "ID Logistics,"
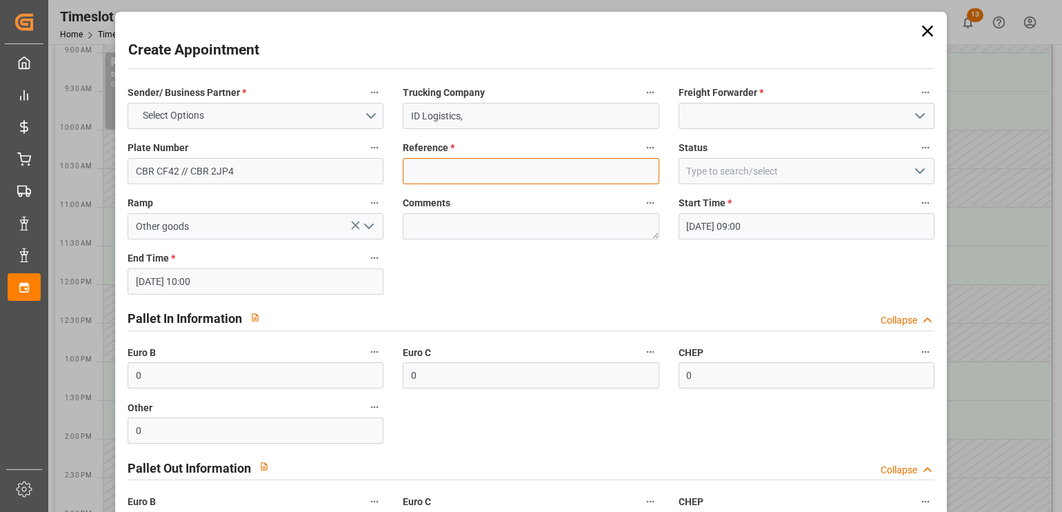
click at [534, 176] on input at bounding box center [531, 171] width 256 height 26
paste input "489111"
type input "489111"
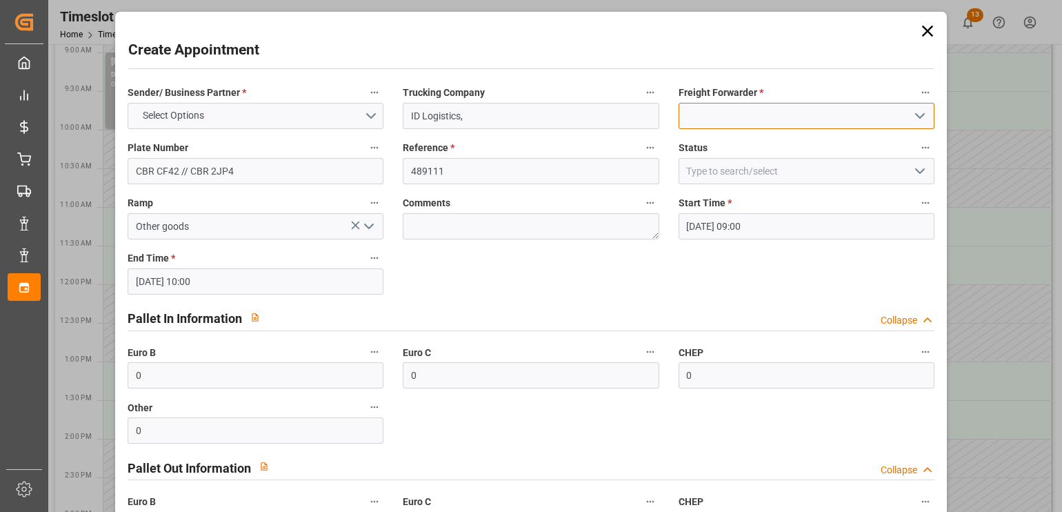
click at [739, 108] on input at bounding box center [806, 116] width 256 height 26
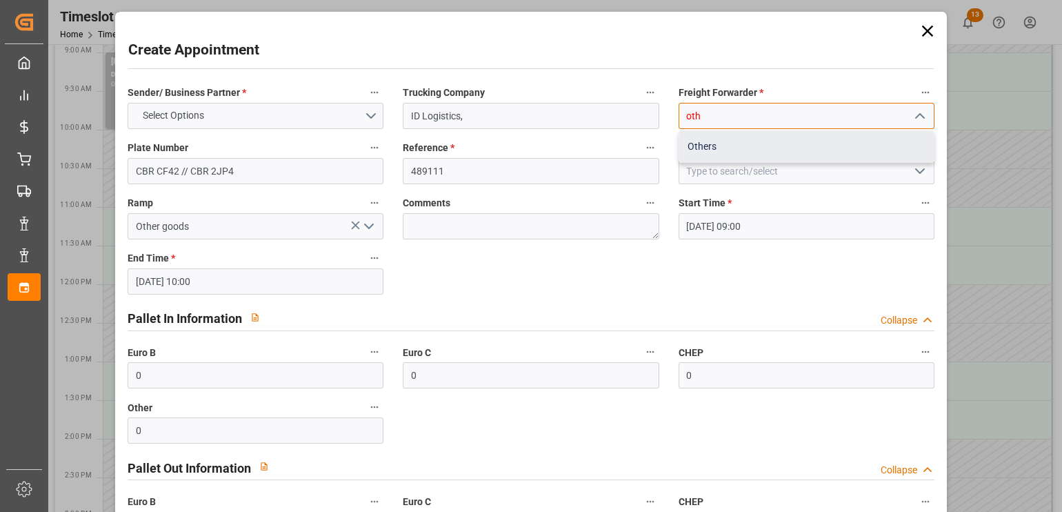
click at [724, 152] on div "Others" at bounding box center [806, 146] width 254 height 31
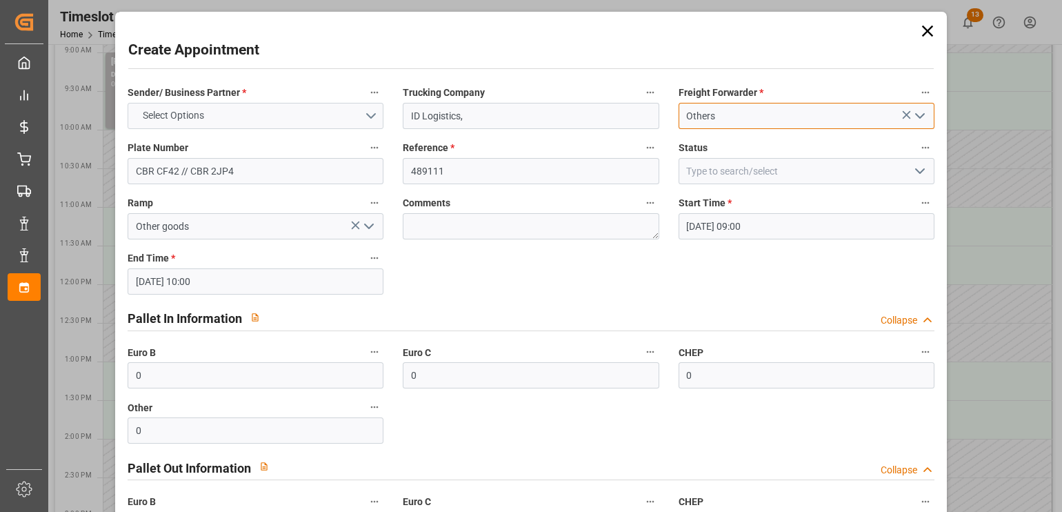
type input "Others"
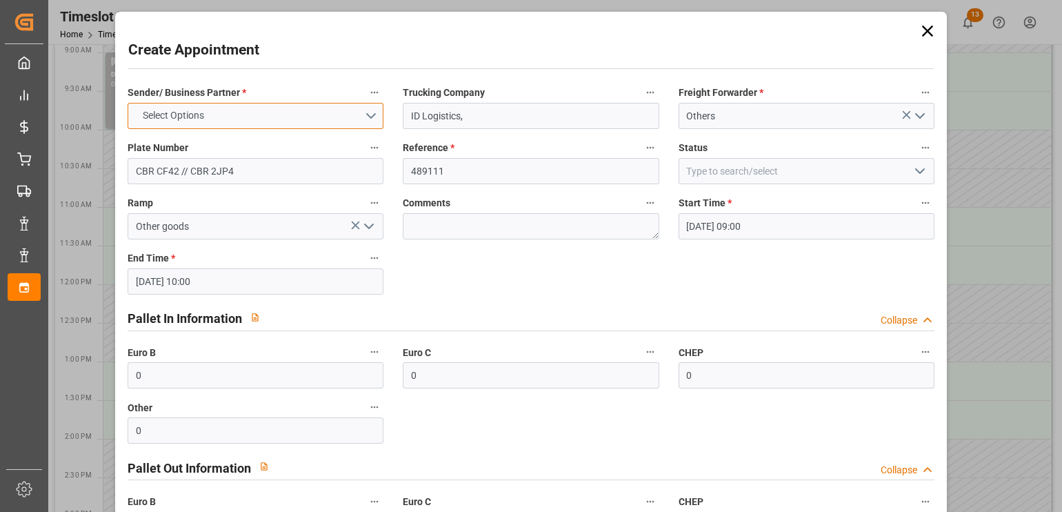
click at [334, 119] on button "Select Options" at bounding box center [256, 116] width 256 height 26
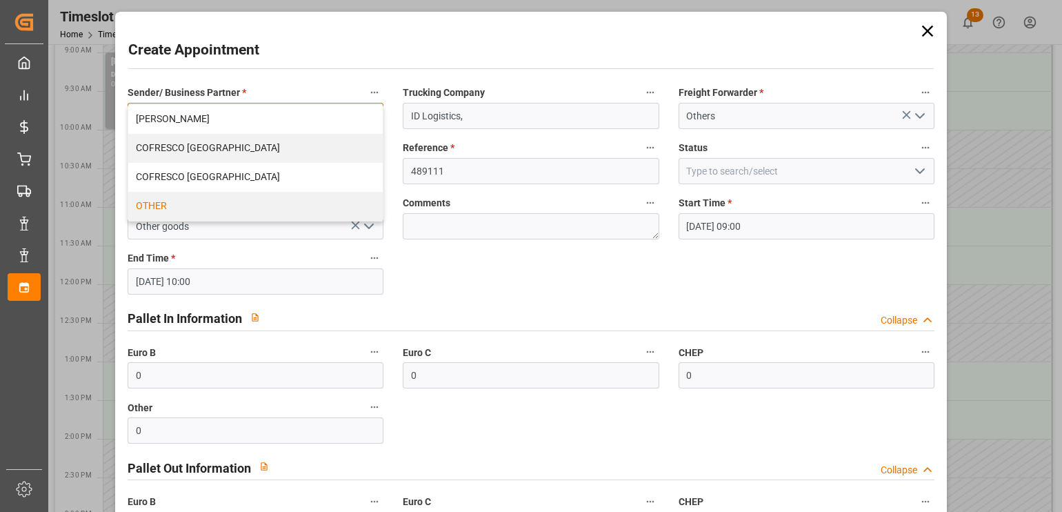
click at [268, 210] on div "OTHER" at bounding box center [255, 206] width 254 height 29
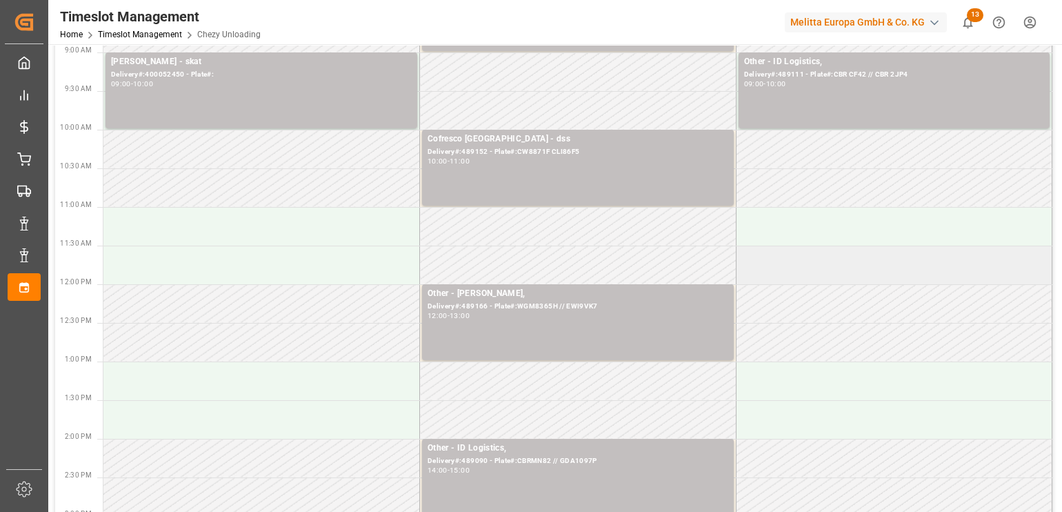
click at [873, 269] on td at bounding box center [894, 264] width 316 height 39
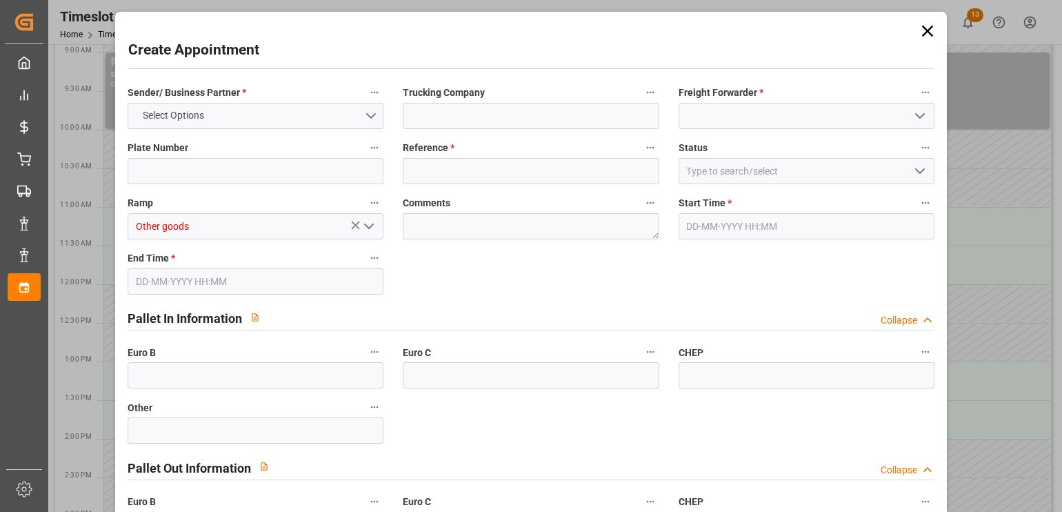
type input "0"
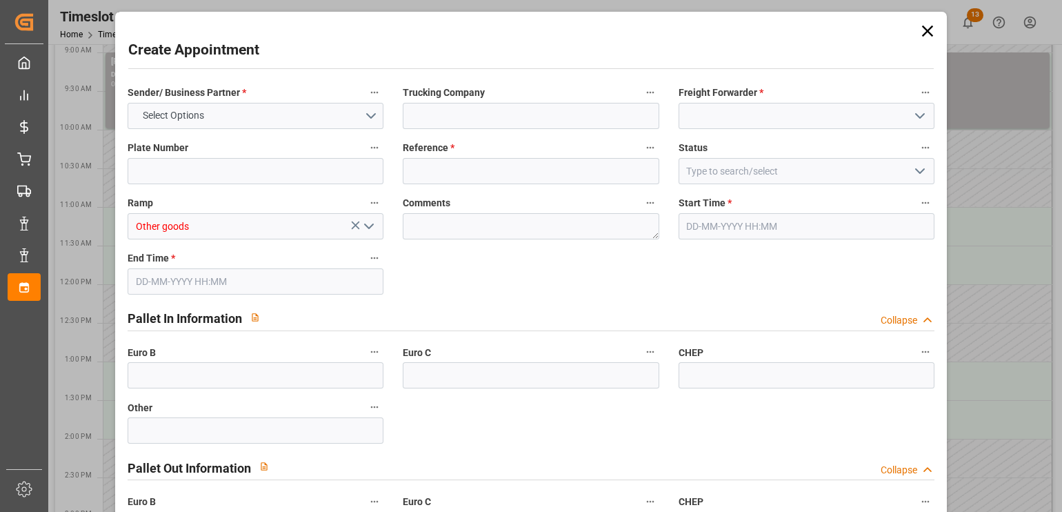
type input "0"
type input "[DATE] 11:30"
type input "[DATE] 12:30"
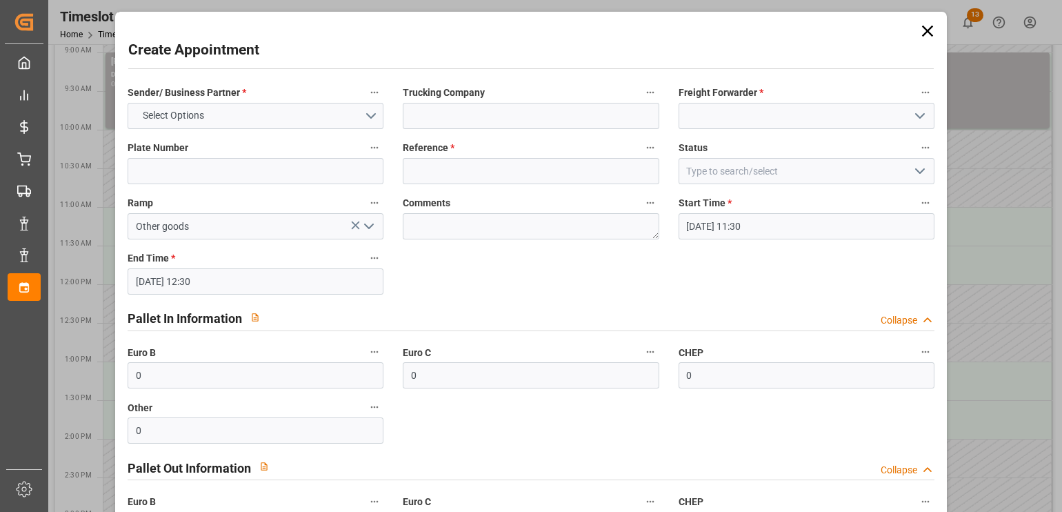
click at [929, 31] on icon at bounding box center [927, 30] width 19 height 19
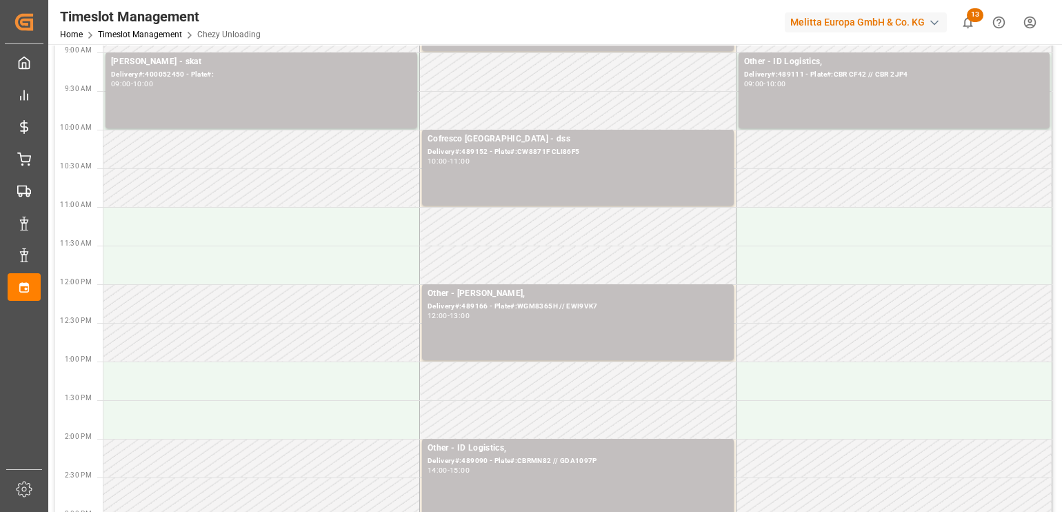
click at [557, 92] on td at bounding box center [578, 110] width 316 height 39
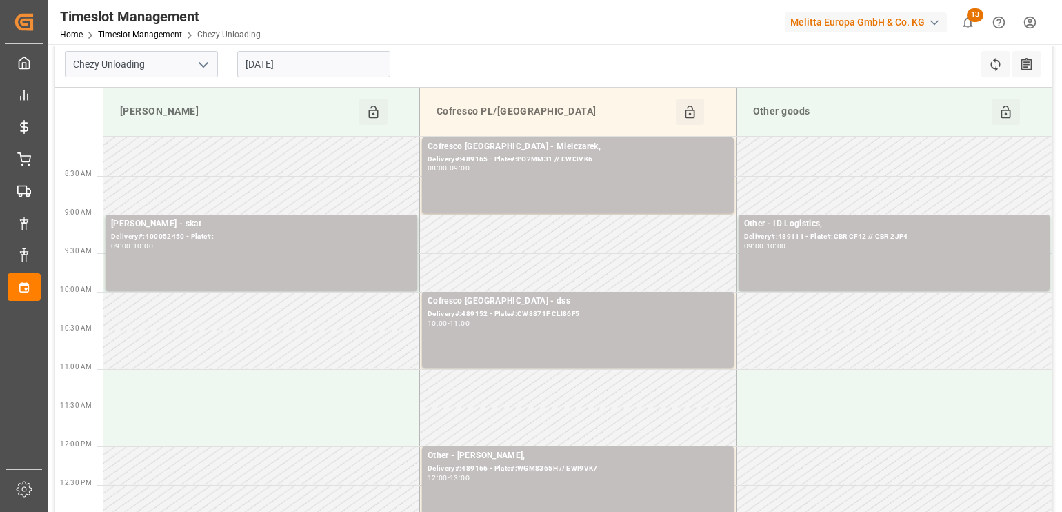
scroll to position [0, 0]
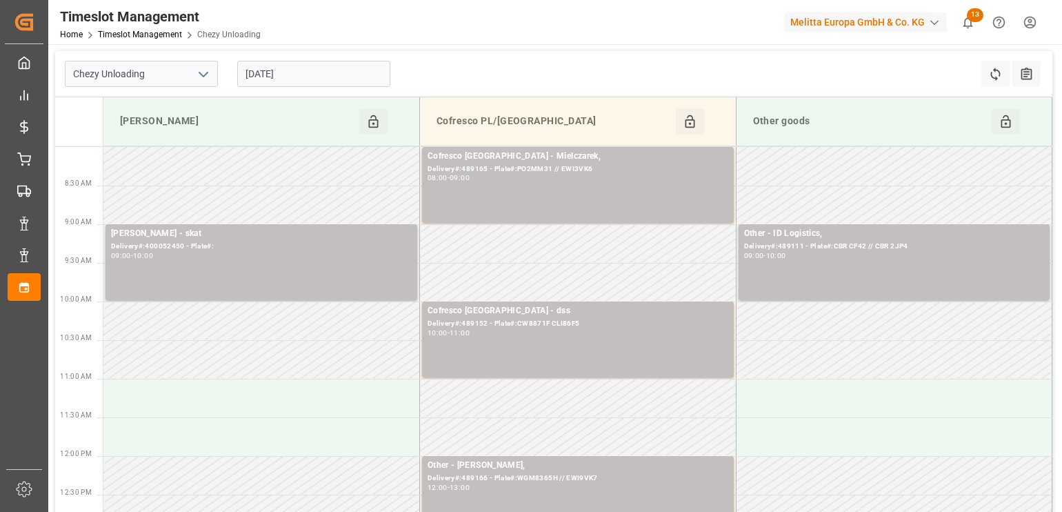
click at [358, 68] on input "[DATE]" at bounding box center [313, 74] width 153 height 26
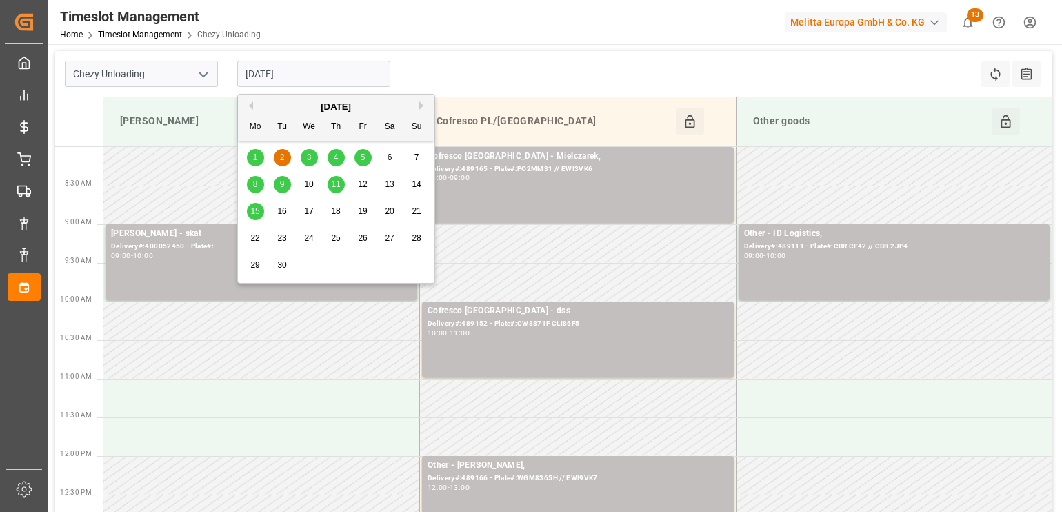
click at [305, 165] on div "3" at bounding box center [309, 158] width 17 height 17
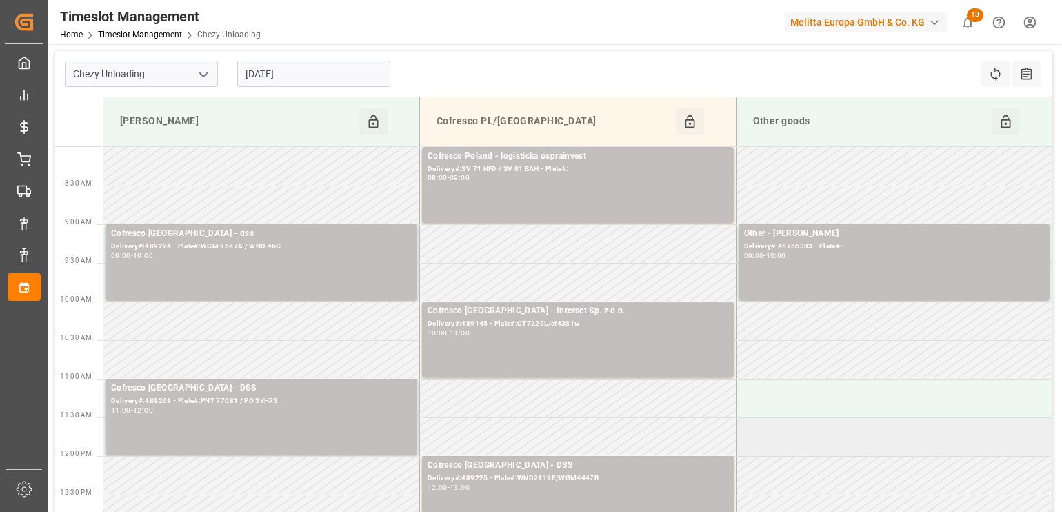
click at [943, 445] on td at bounding box center [894, 436] width 316 height 39
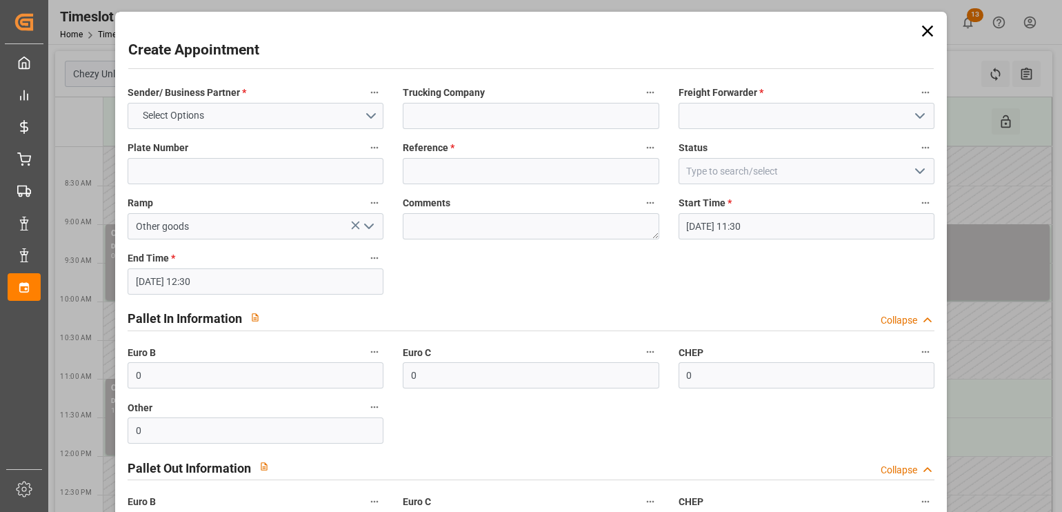
click at [923, 38] on icon at bounding box center [927, 30] width 19 height 19
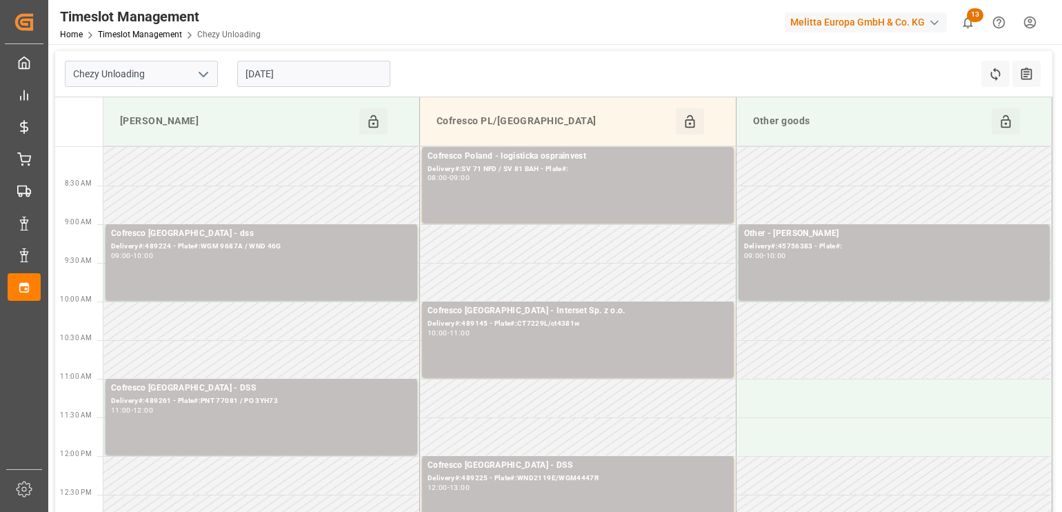
click at [818, 476] on td at bounding box center [894, 475] width 316 height 39
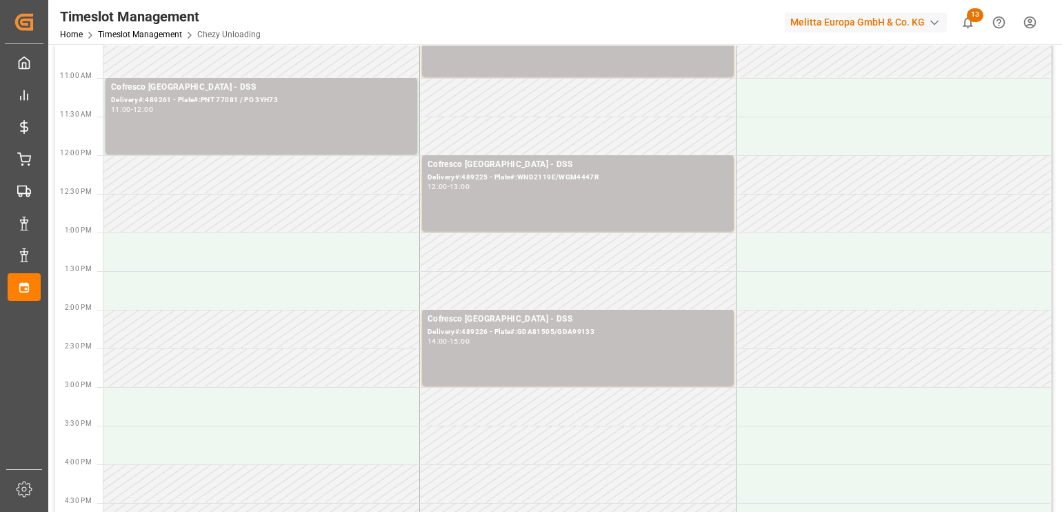
scroll to position [344, 0]
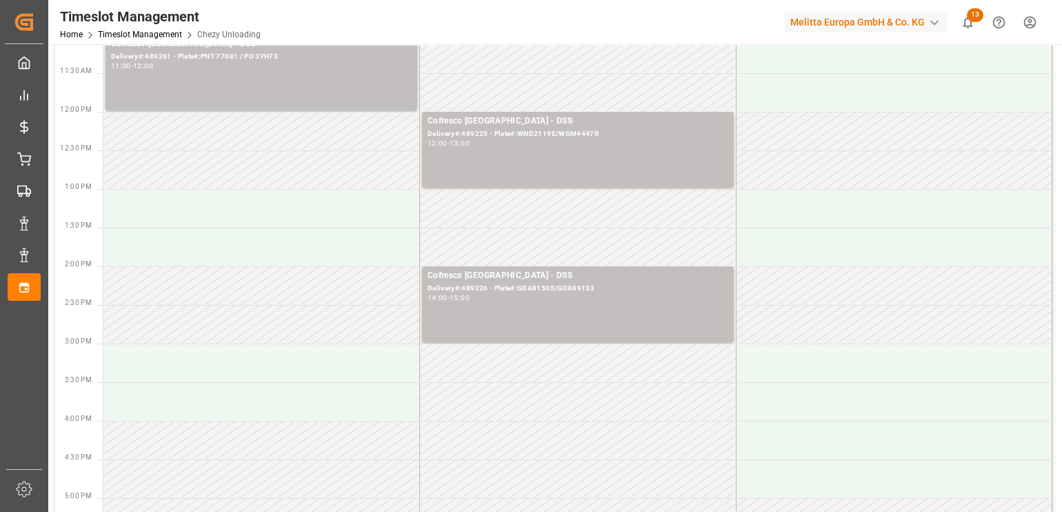
click at [818, 476] on td at bounding box center [894, 478] width 316 height 39
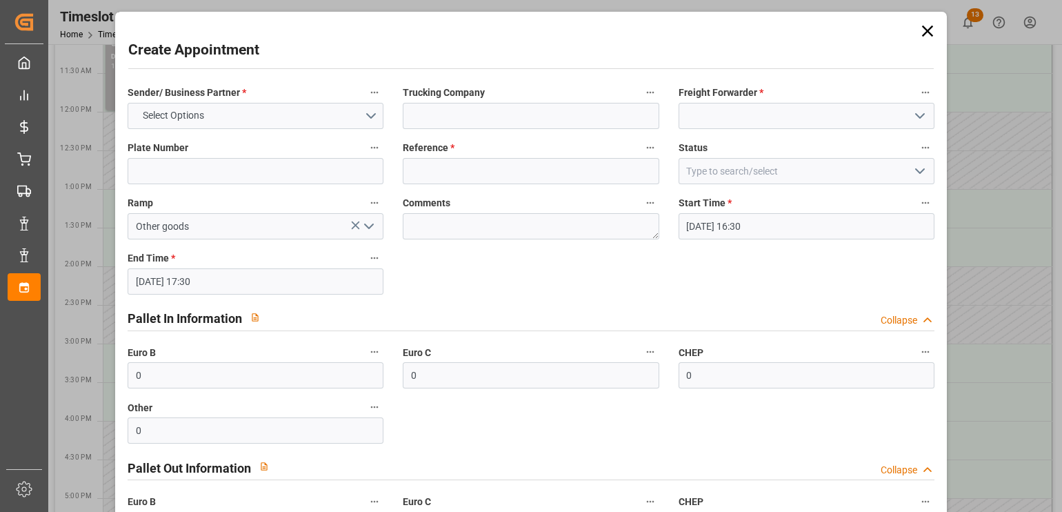
click at [818, 476] on div "Pallet Out Information Collapse" at bounding box center [531, 466] width 806 height 26
click at [921, 26] on icon at bounding box center [927, 30] width 19 height 19
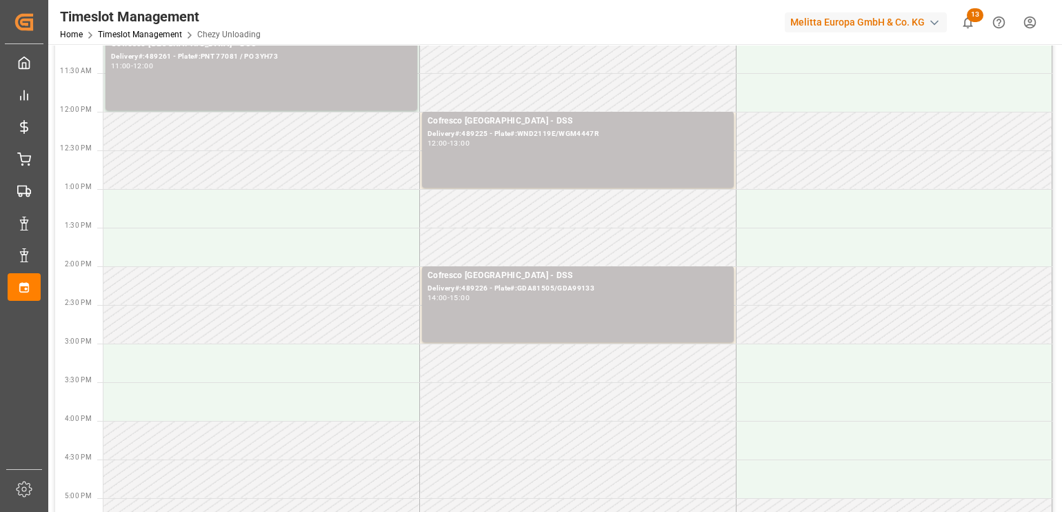
click at [534, 88] on td at bounding box center [578, 92] width 316 height 39
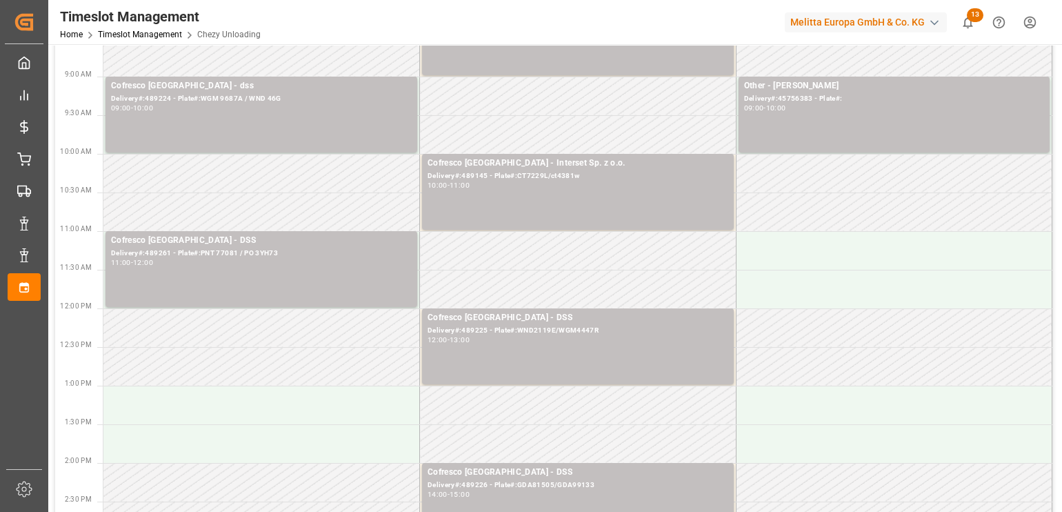
scroll to position [0, 0]
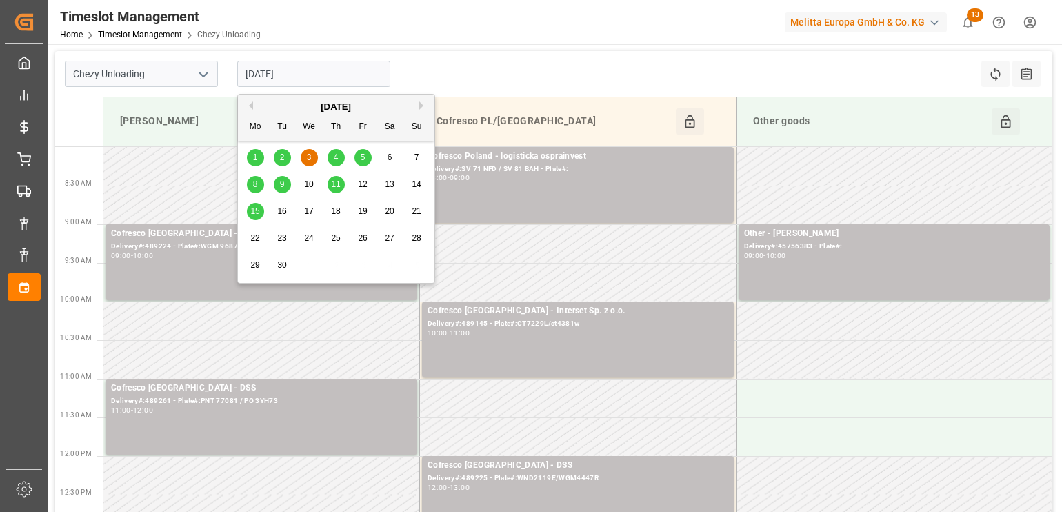
click at [333, 76] on input "[DATE]" at bounding box center [313, 74] width 153 height 26
click at [336, 154] on span "4" at bounding box center [336, 157] width 5 height 10
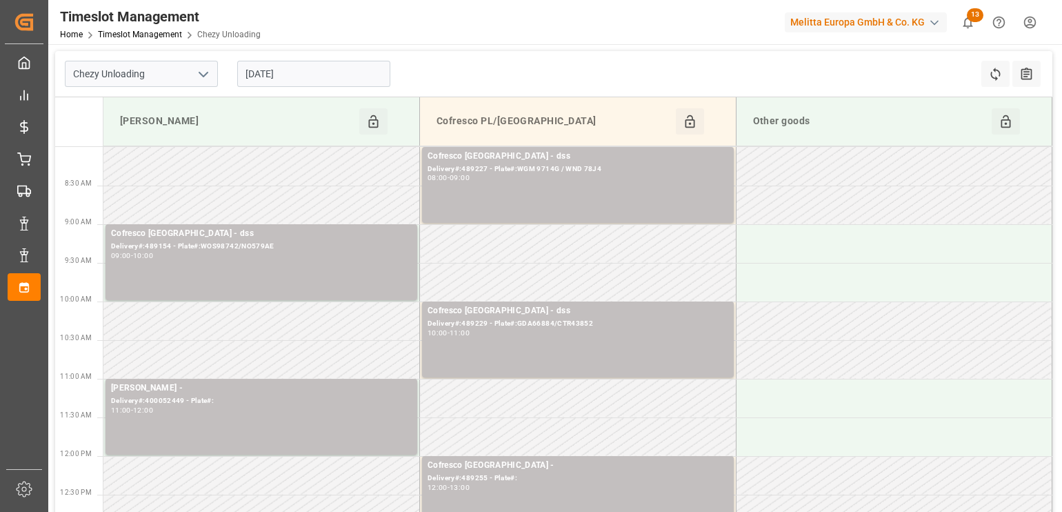
click at [825, 318] on td at bounding box center [894, 320] width 316 height 39
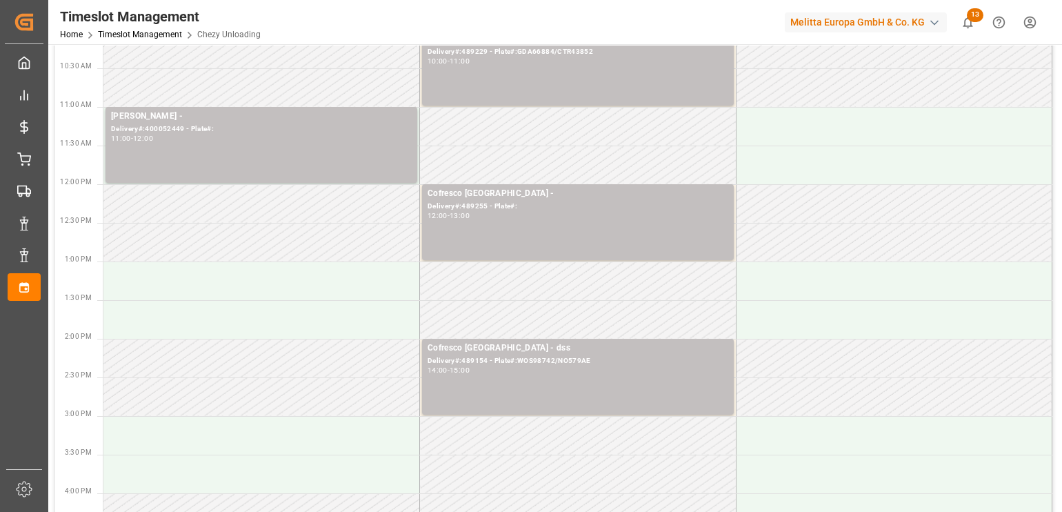
scroll to position [275, 0]
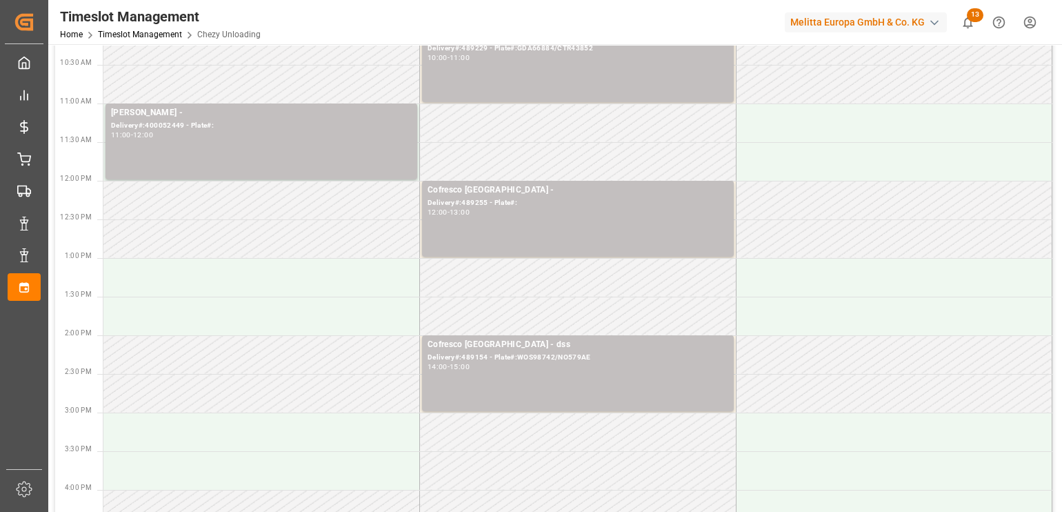
click at [609, 114] on td at bounding box center [578, 122] width 316 height 39
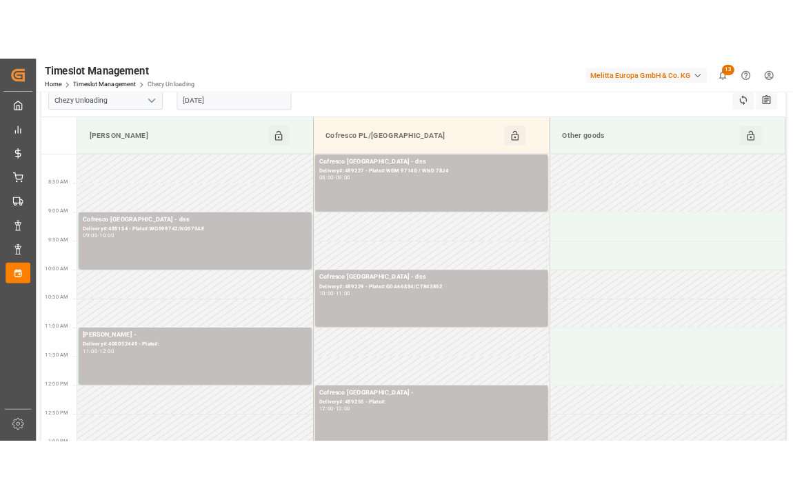
scroll to position [0, 0]
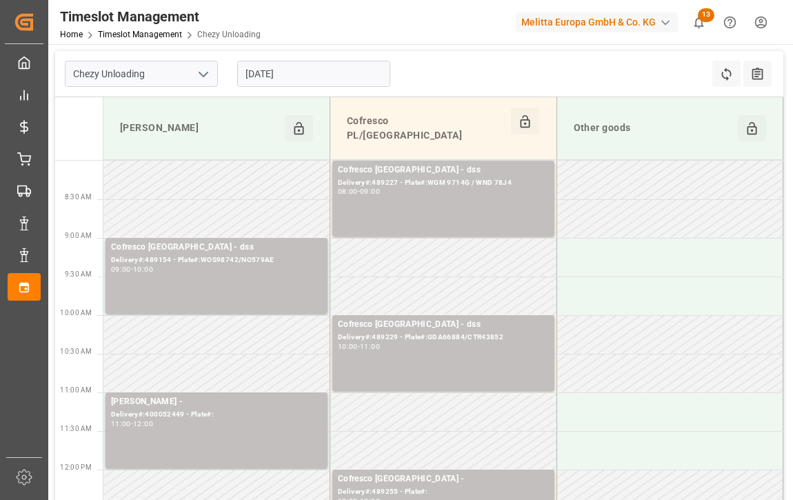
click at [572, 63] on div "Chezy Unloading [DATE] Refresh Time Slots All Audits" at bounding box center [419, 74] width 728 height 46
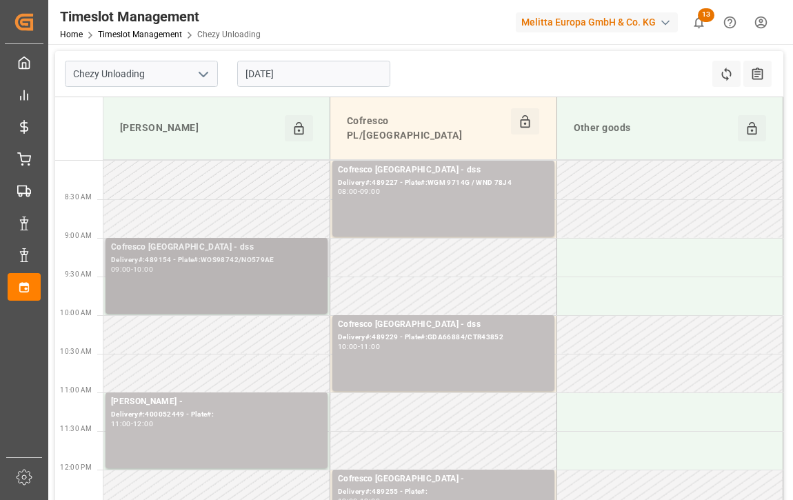
click at [230, 266] on div "09:00 - 10:00" at bounding box center [216, 270] width 211 height 8
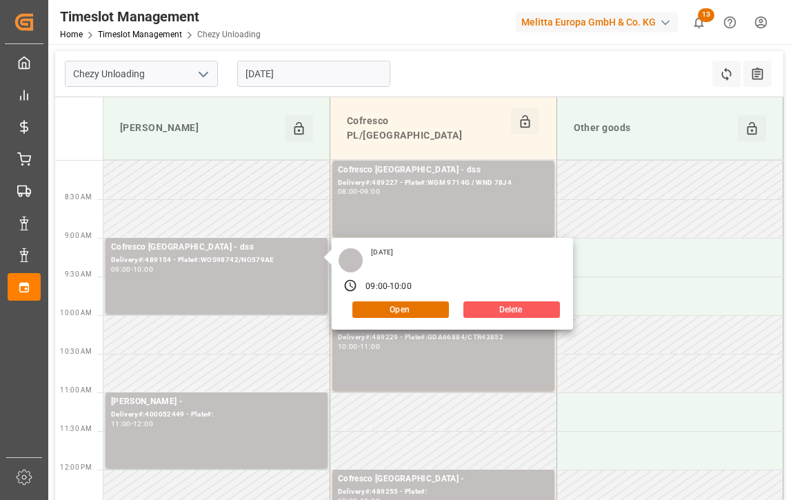
click at [512, 301] on button "Delete" at bounding box center [511, 309] width 97 height 17
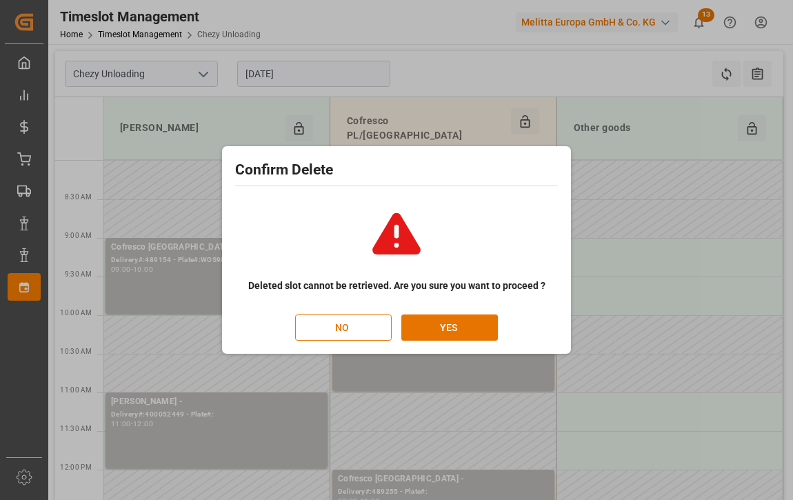
click at [519, 233] on div "Deleted slot cannot be retrieved. Are you sure you want to proceed ? NO YES" at bounding box center [396, 268] width 323 height 145
click at [450, 323] on button "YES" at bounding box center [449, 327] width 97 height 26
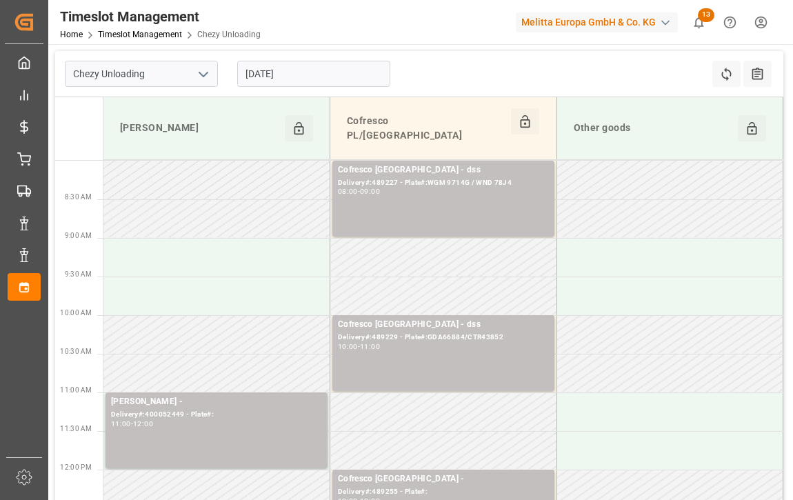
click at [310, 67] on input "[DATE]" at bounding box center [313, 74] width 153 height 26
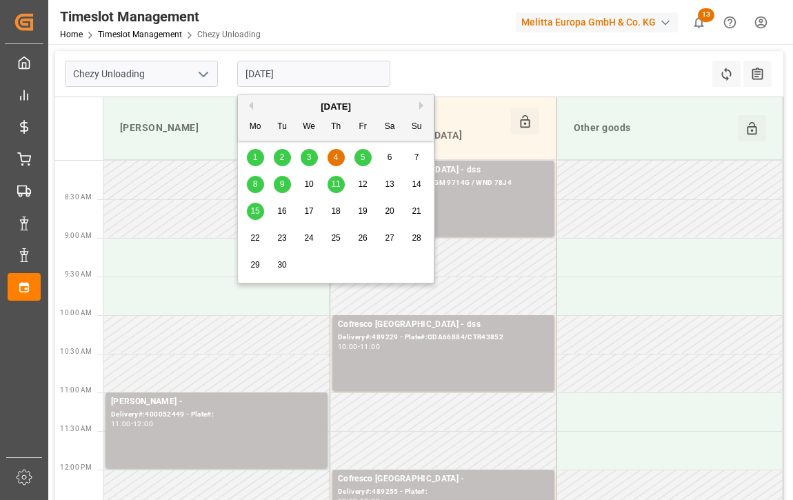
click at [301, 160] on div "3" at bounding box center [309, 158] width 17 height 17
type input "[DATE]"
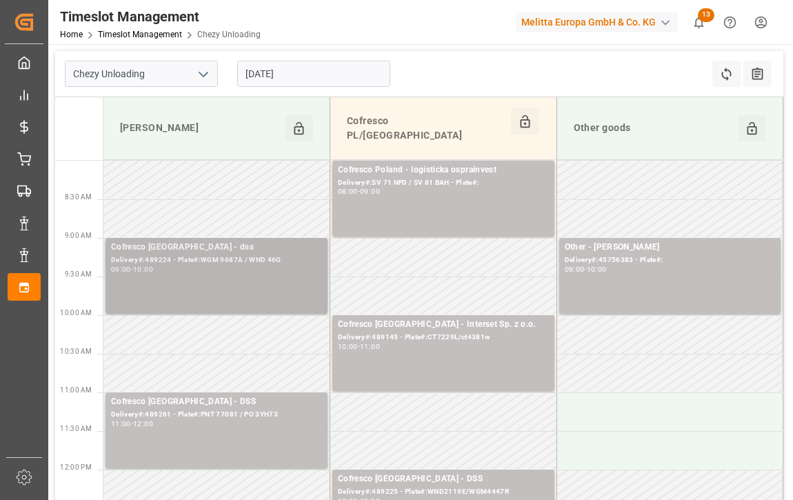
click at [214, 241] on div "Cofresco [GEOGRAPHIC_DATA] - dss" at bounding box center [216, 248] width 211 height 14
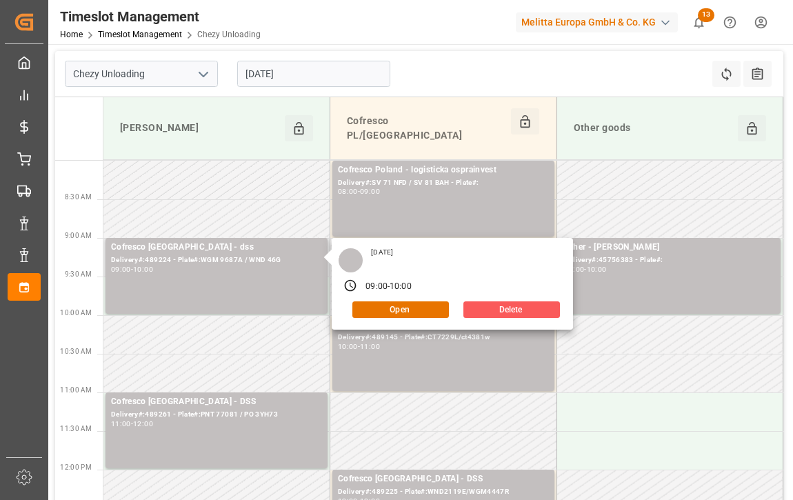
click at [487, 301] on button "Delete" at bounding box center [511, 309] width 97 height 17
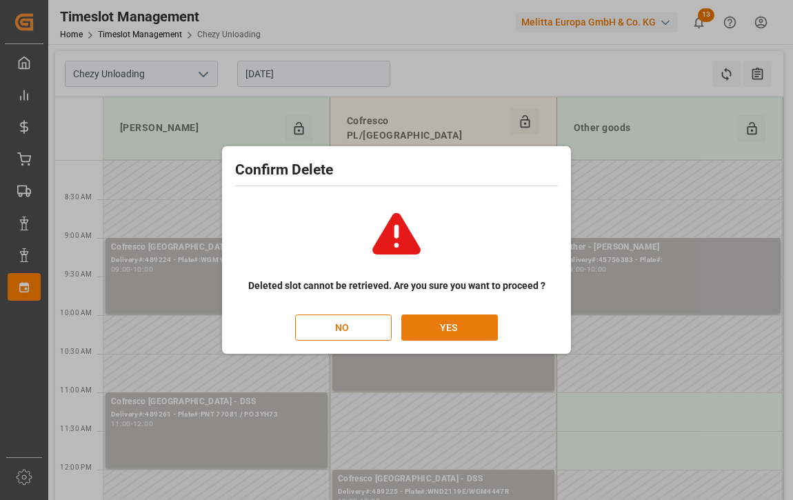
click at [428, 325] on button "YES" at bounding box center [449, 327] width 97 height 26
